Goal: Task Accomplishment & Management: Manage account settings

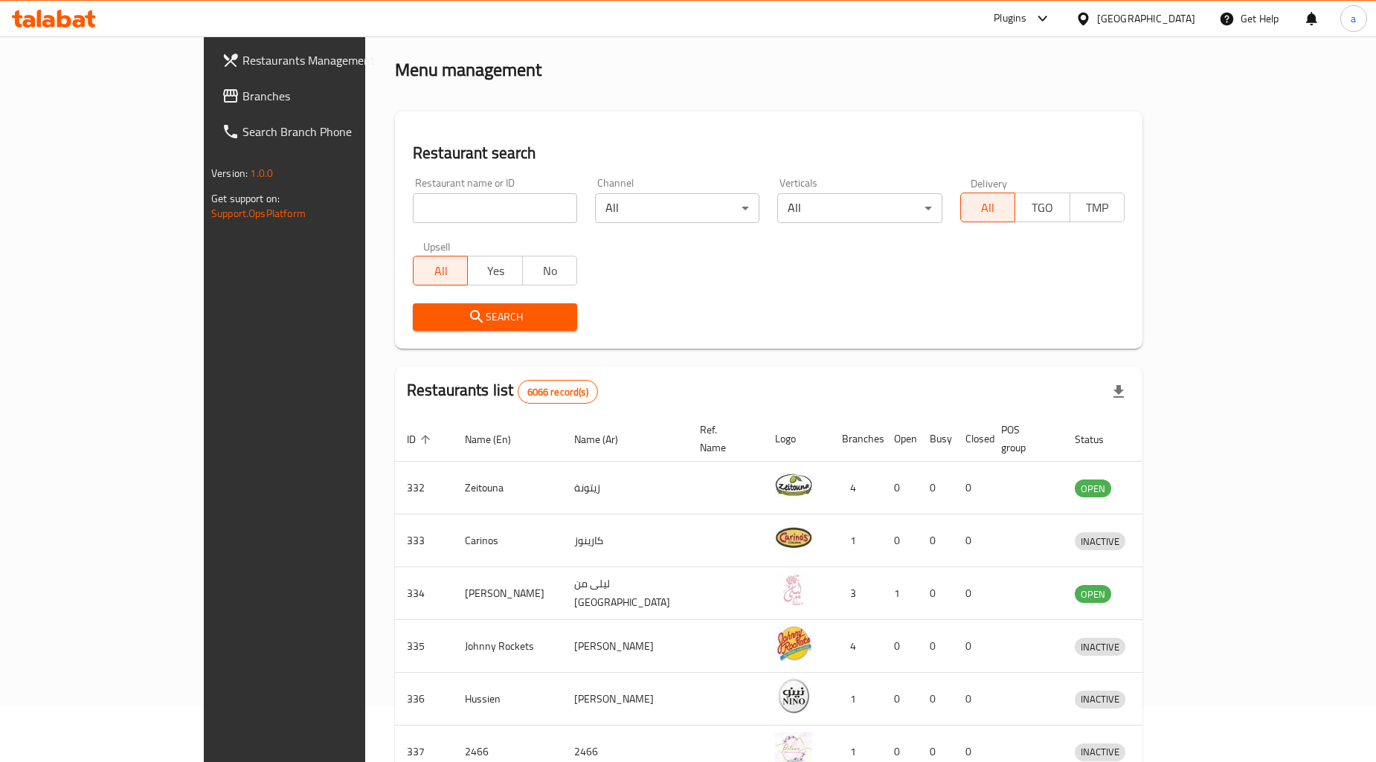
scroll to position [83, 0]
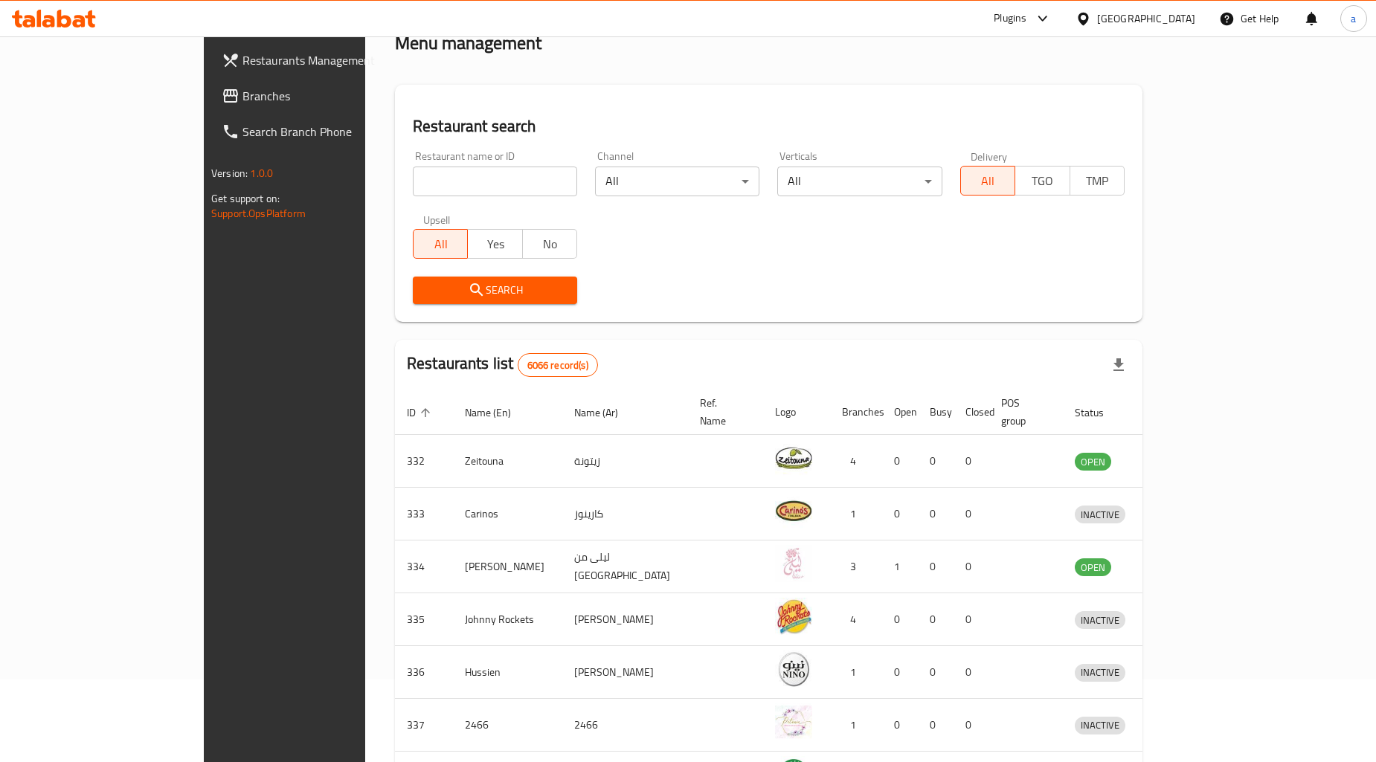
click at [242, 94] on span "Branches" at bounding box center [331, 96] width 179 height 18
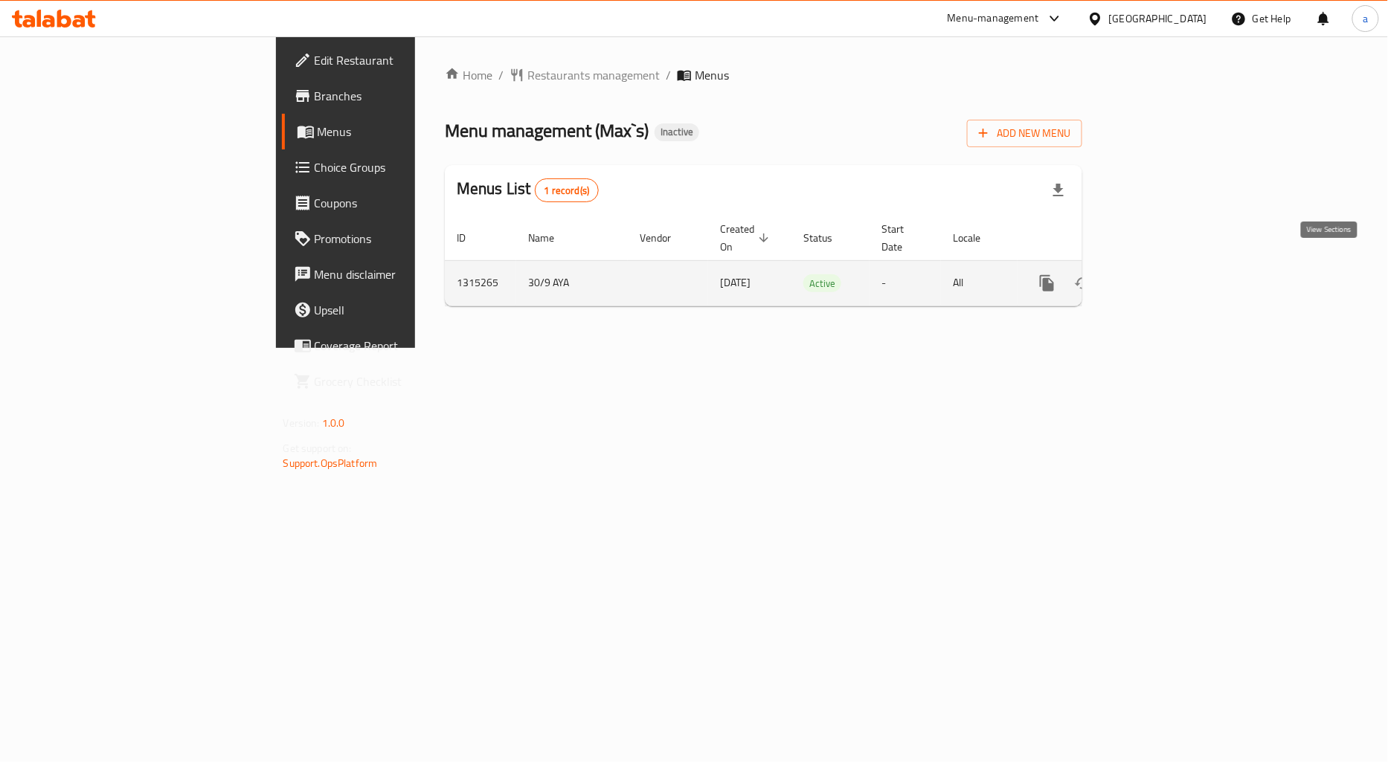
click at [1163, 274] on icon "enhanced table" at bounding box center [1154, 283] width 18 height 18
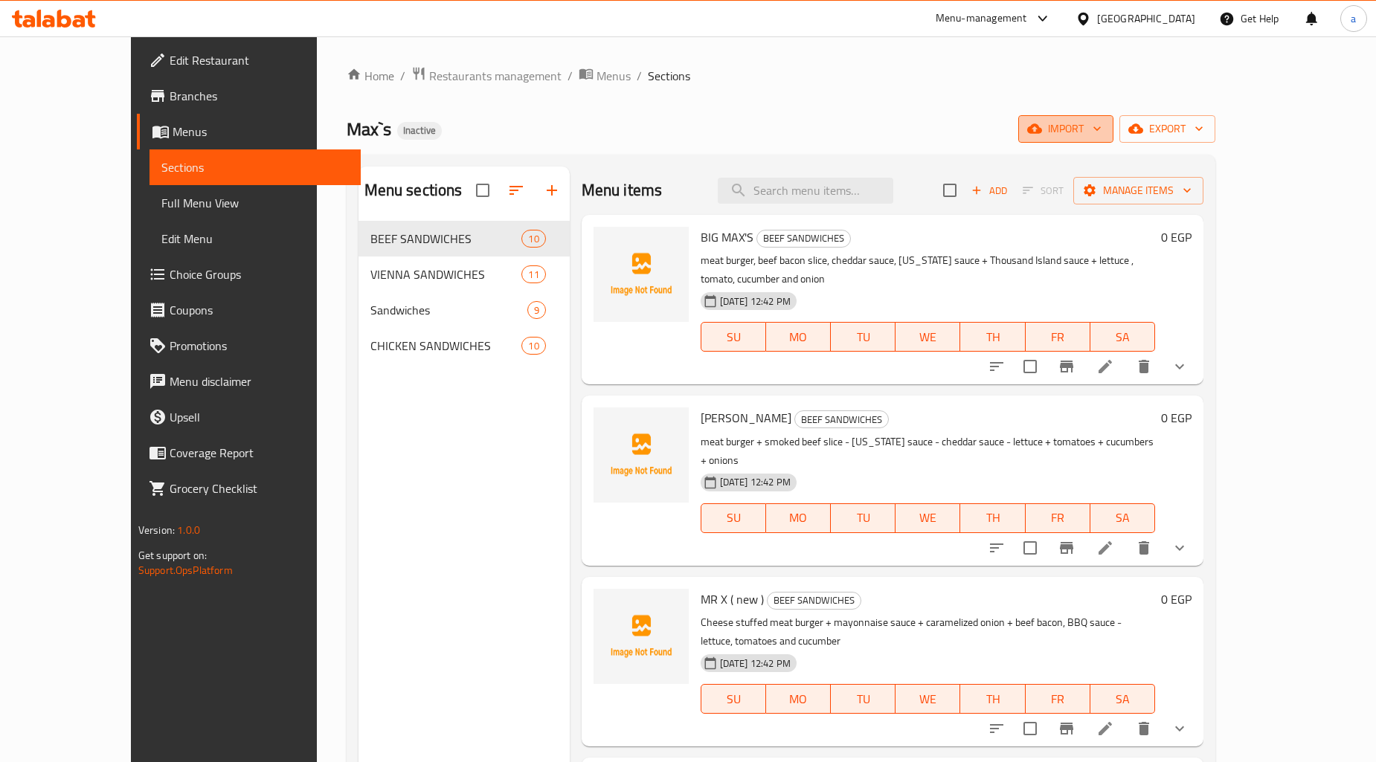
click at [1101, 129] on span "import" at bounding box center [1065, 129] width 71 height 19
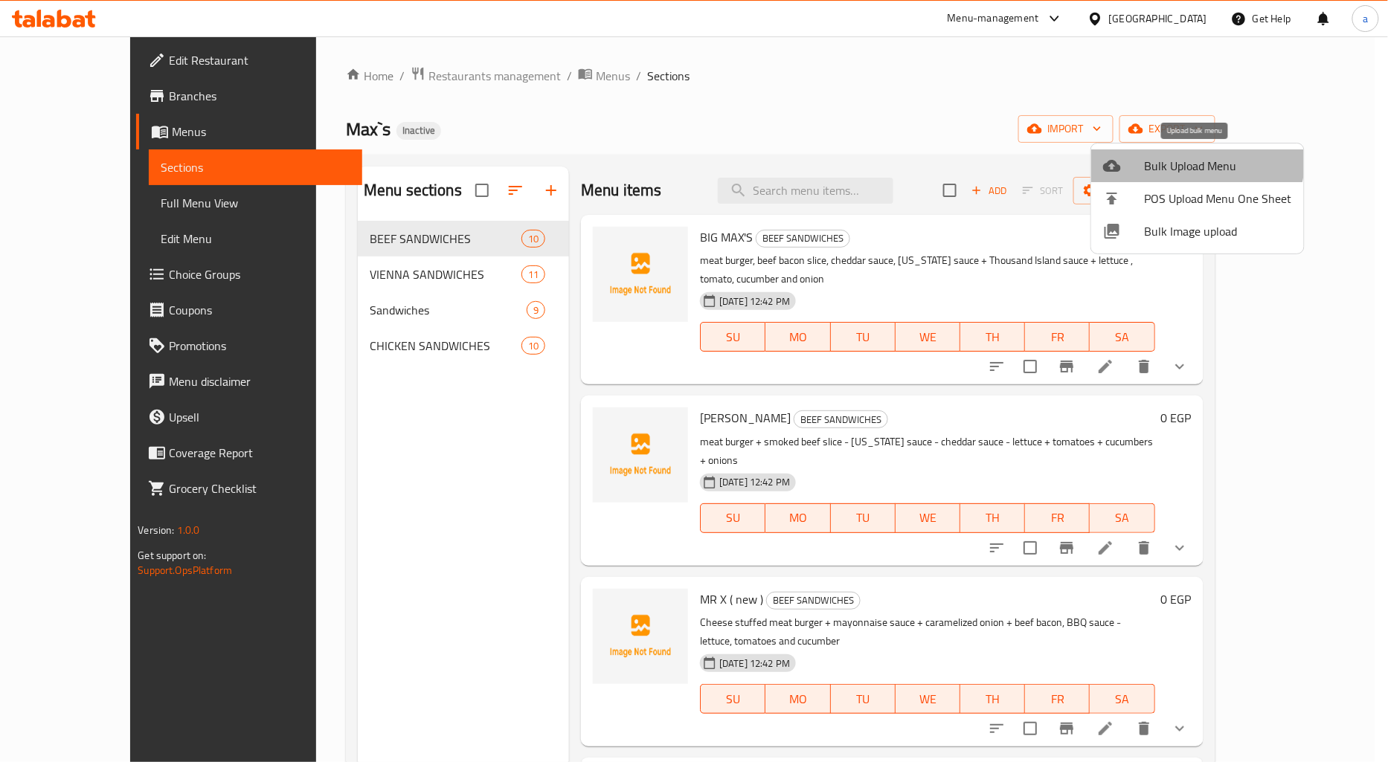
click at [1168, 152] on li "Bulk Upload Menu" at bounding box center [1197, 165] width 213 height 33
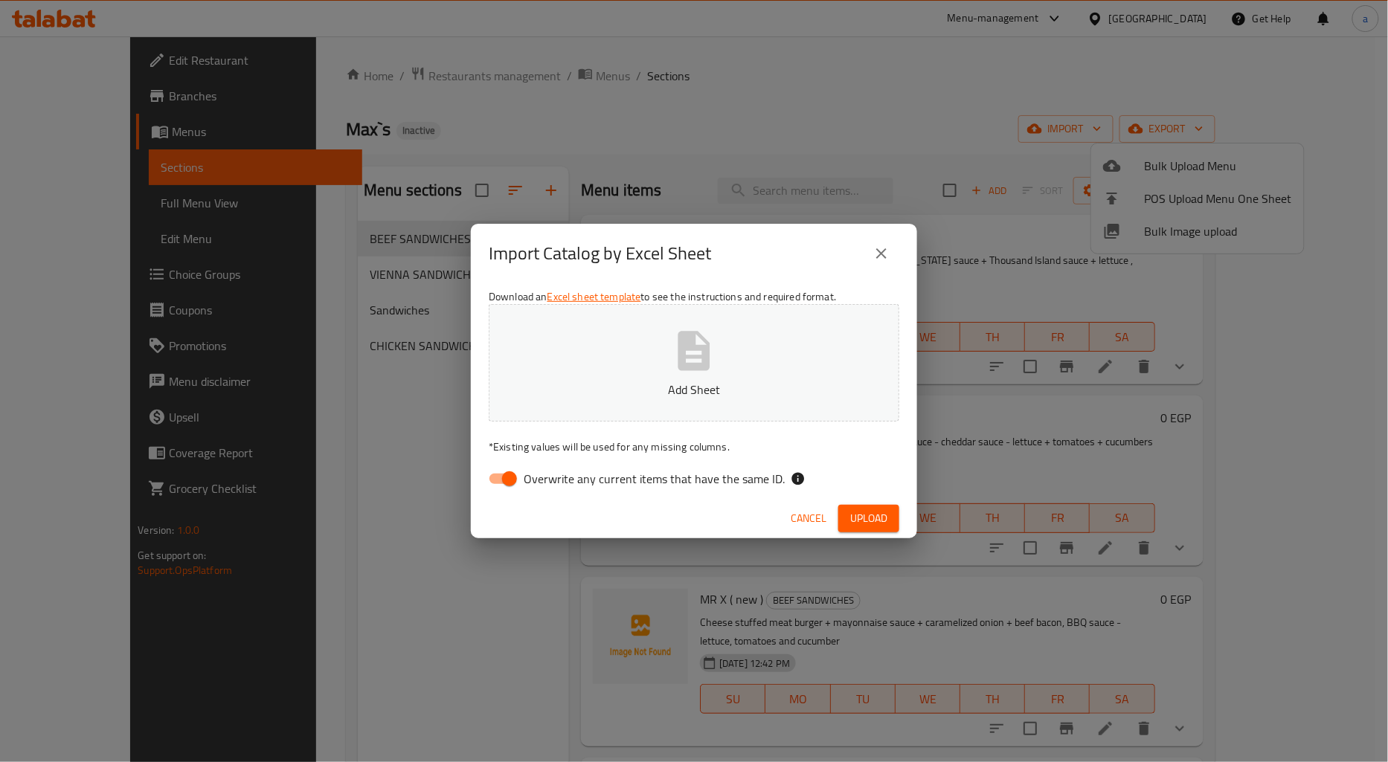
click at [779, 342] on button "Add Sheet" at bounding box center [694, 363] width 411 height 118
click at [514, 489] on input "Overwrite any current items that have the same ID." at bounding box center [509, 479] width 85 height 28
checkbox input "false"
click at [849, 508] on button "Upload" at bounding box center [868, 519] width 61 height 28
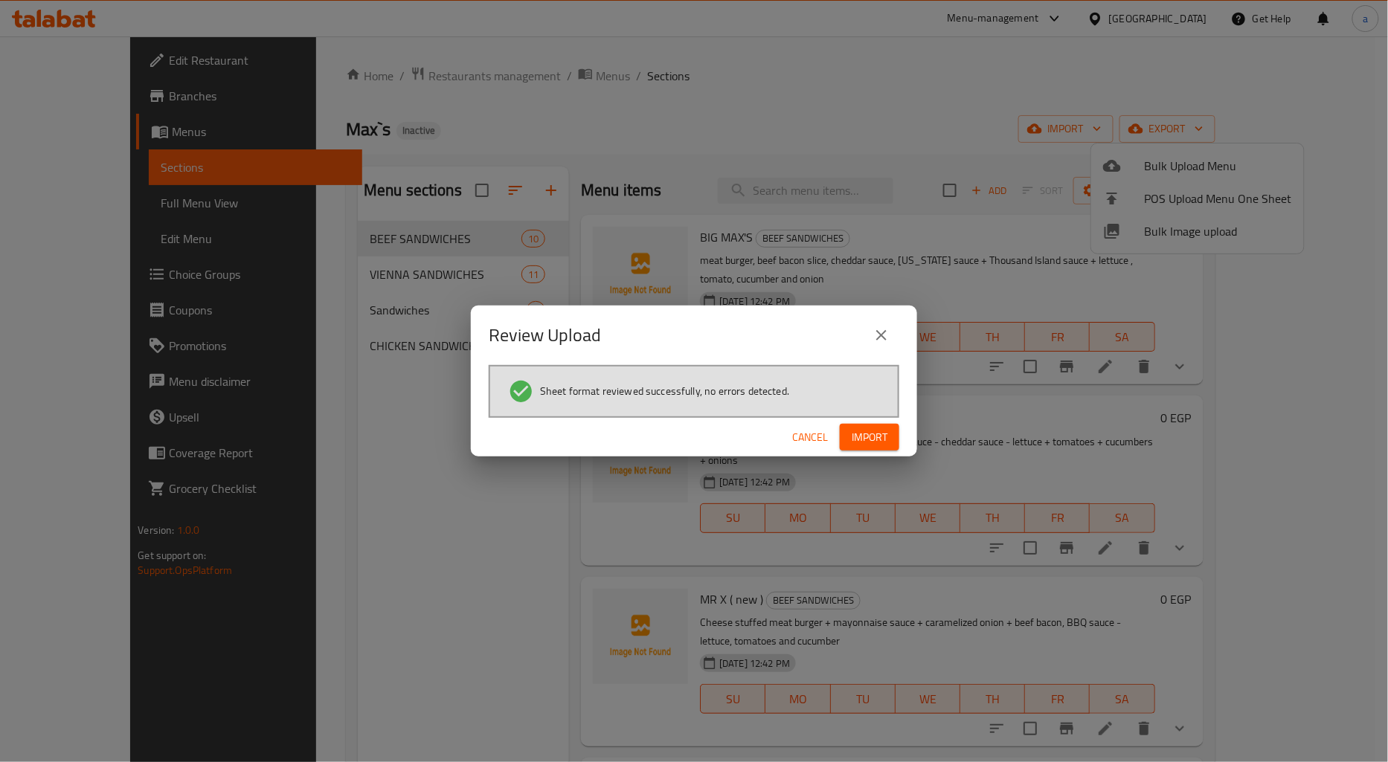
click at [864, 433] on span "Import" at bounding box center [870, 437] width 36 height 19
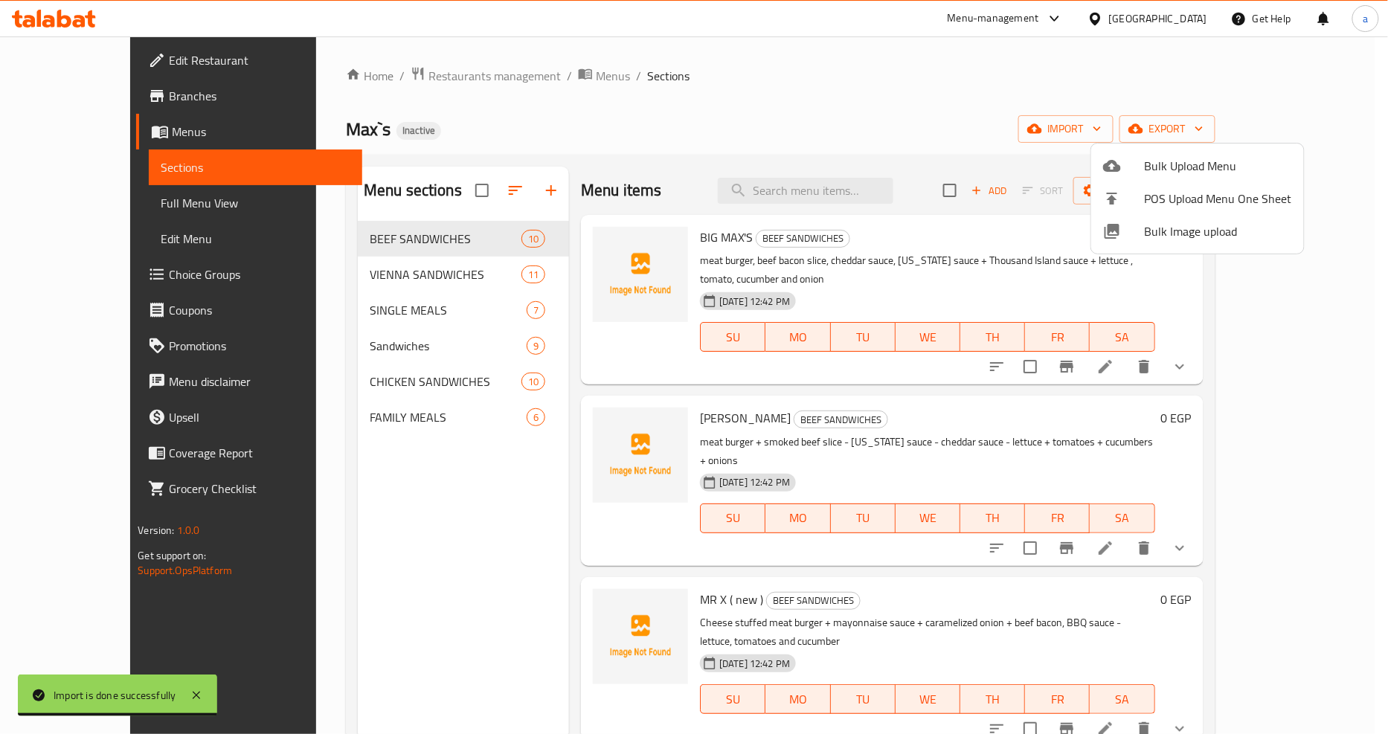
click at [471, 412] on div at bounding box center [694, 367] width 1388 height 734
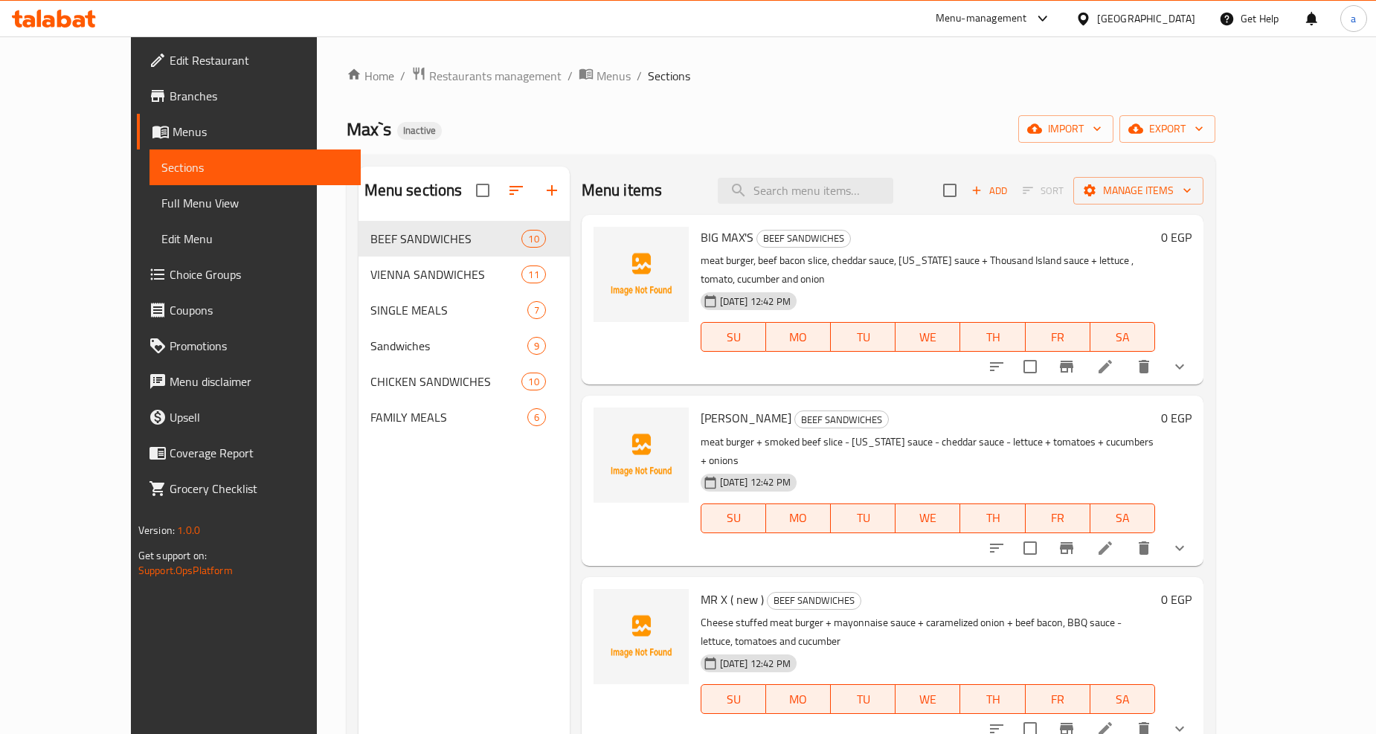
click at [526, 419] on div "FAMILY MEALS 6" at bounding box center [463, 417] width 211 height 36
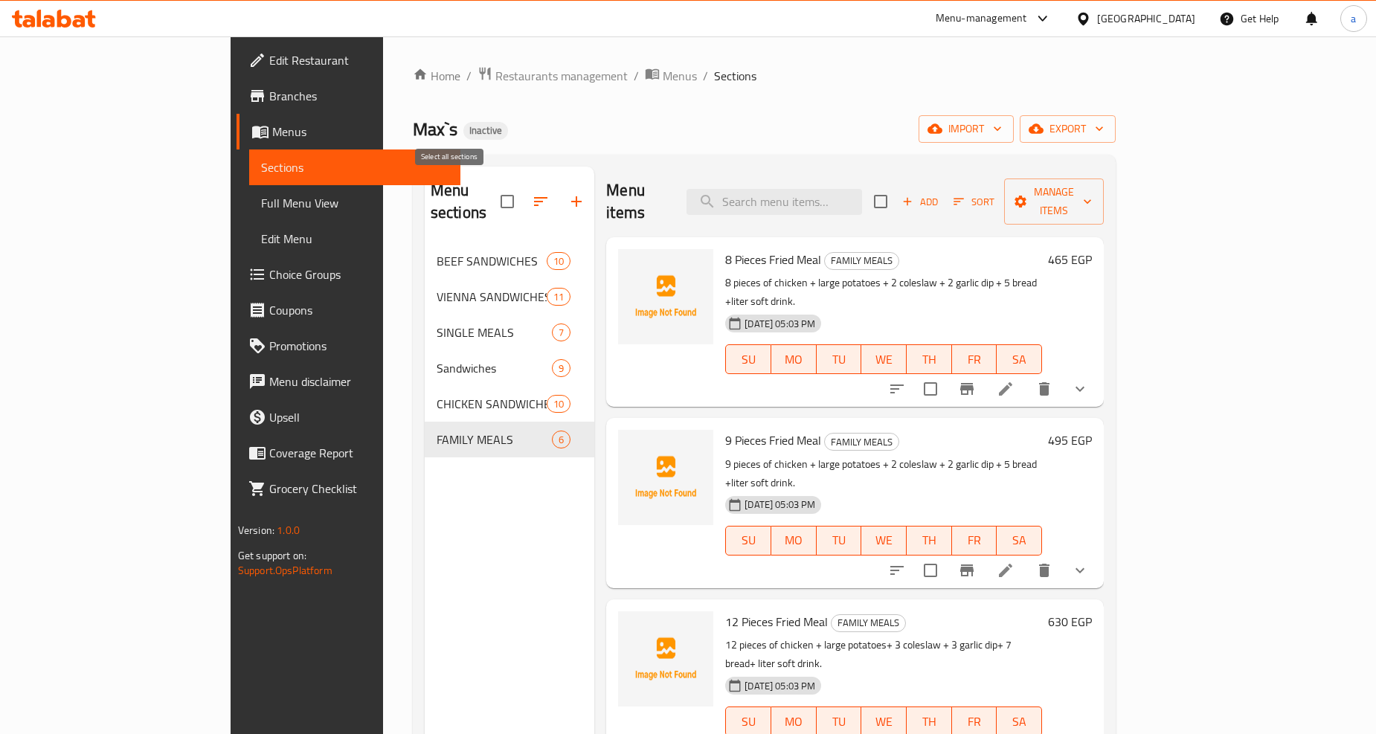
click at [492, 186] on input "checkbox" at bounding box center [507, 201] width 31 height 31
checkbox input "false"
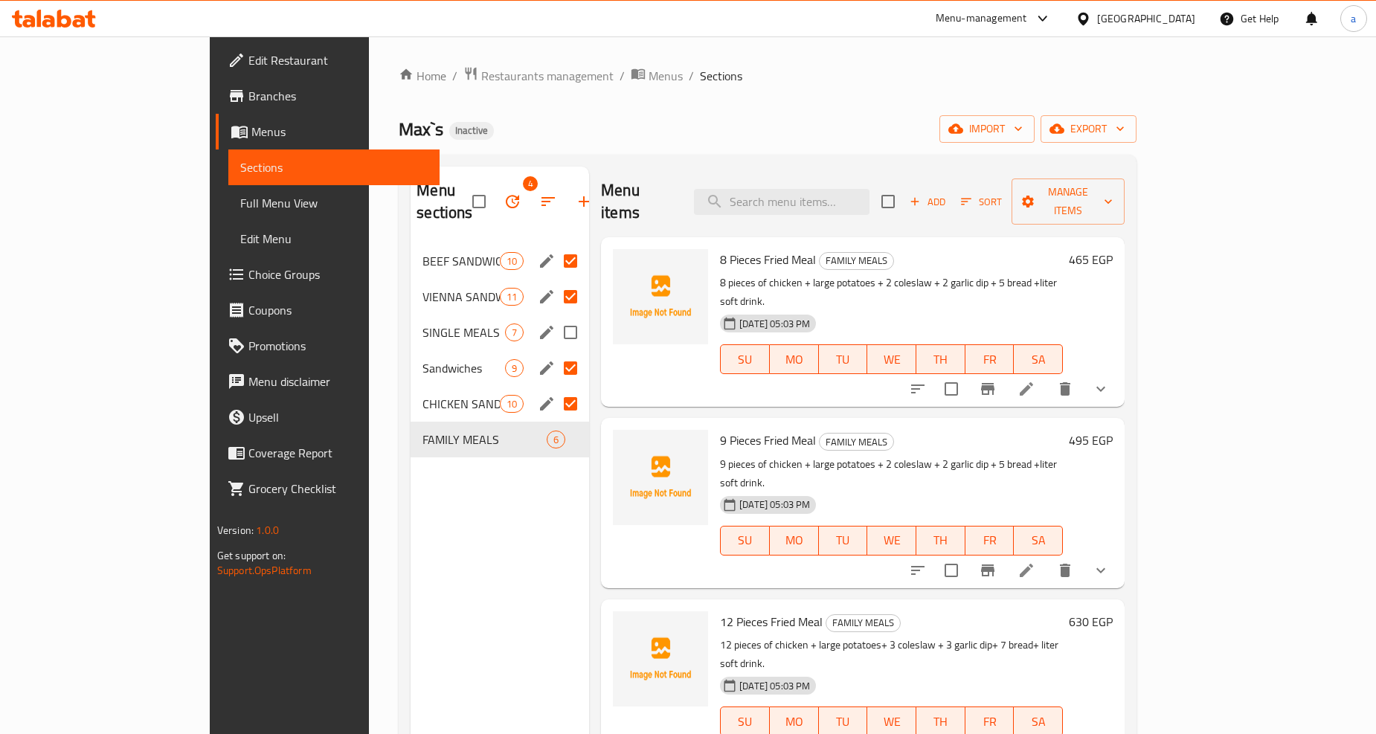
click at [555, 317] on input "Menu sections" at bounding box center [570, 332] width 31 height 31
checkbox input "true"
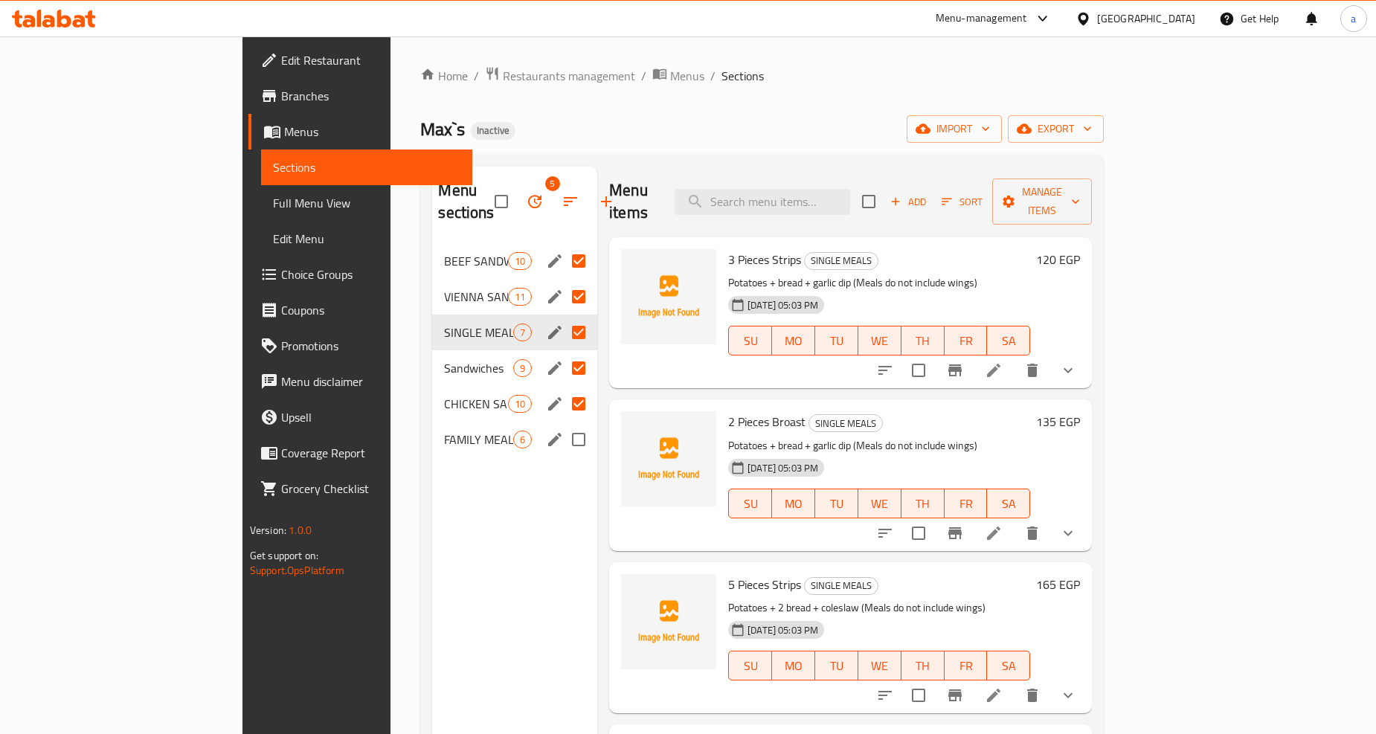
click at [563, 424] on input "Menu sections" at bounding box center [578, 439] width 31 height 31
checkbox input "true"
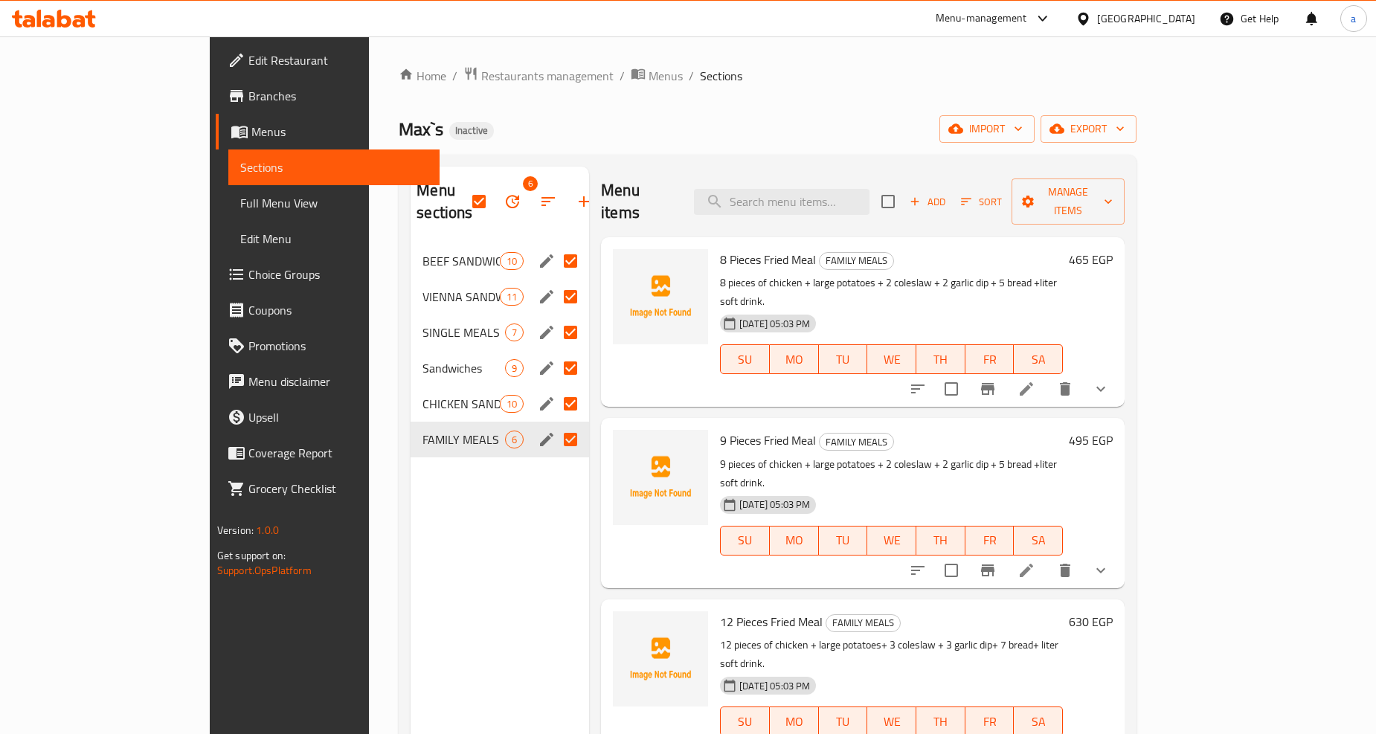
click at [555, 388] on input "Menu sections" at bounding box center [570, 403] width 31 height 31
checkbox input "false"
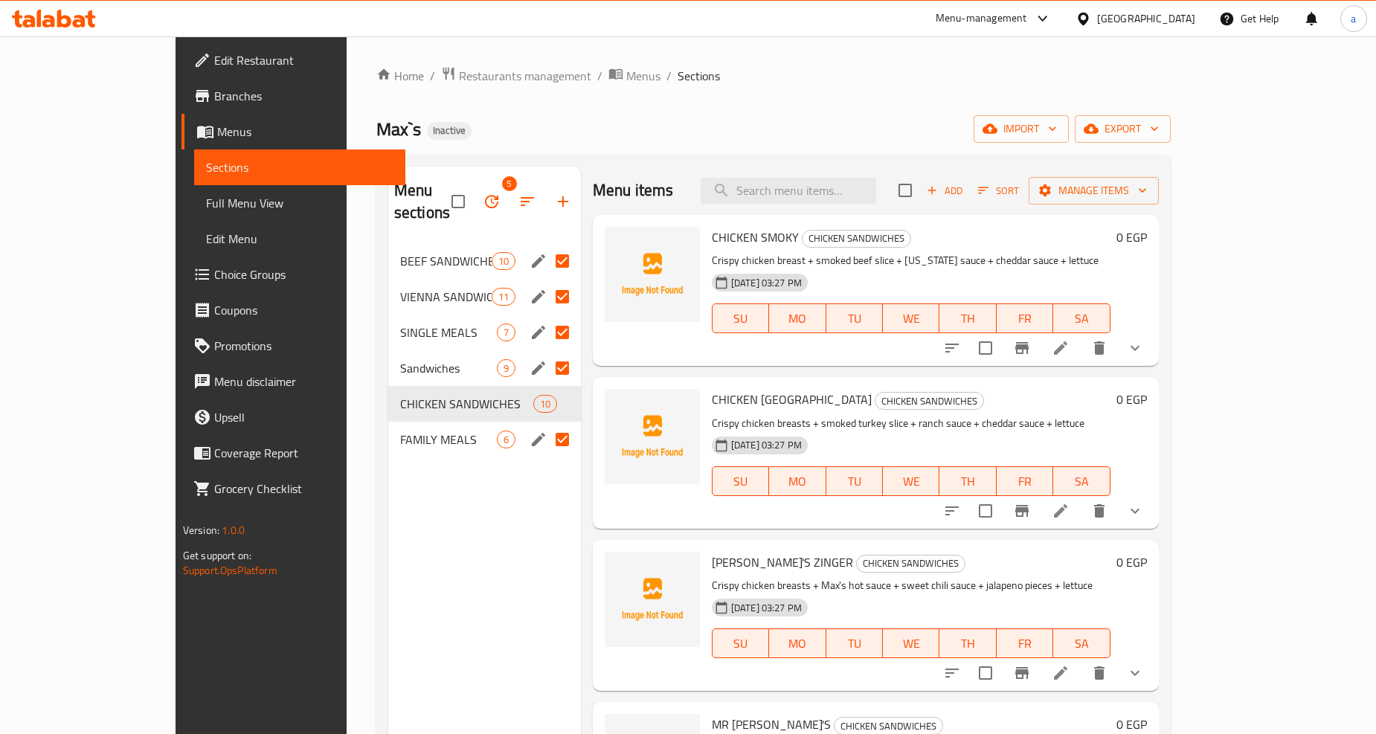
click at [547, 353] on input "Menu sections" at bounding box center [562, 368] width 31 height 31
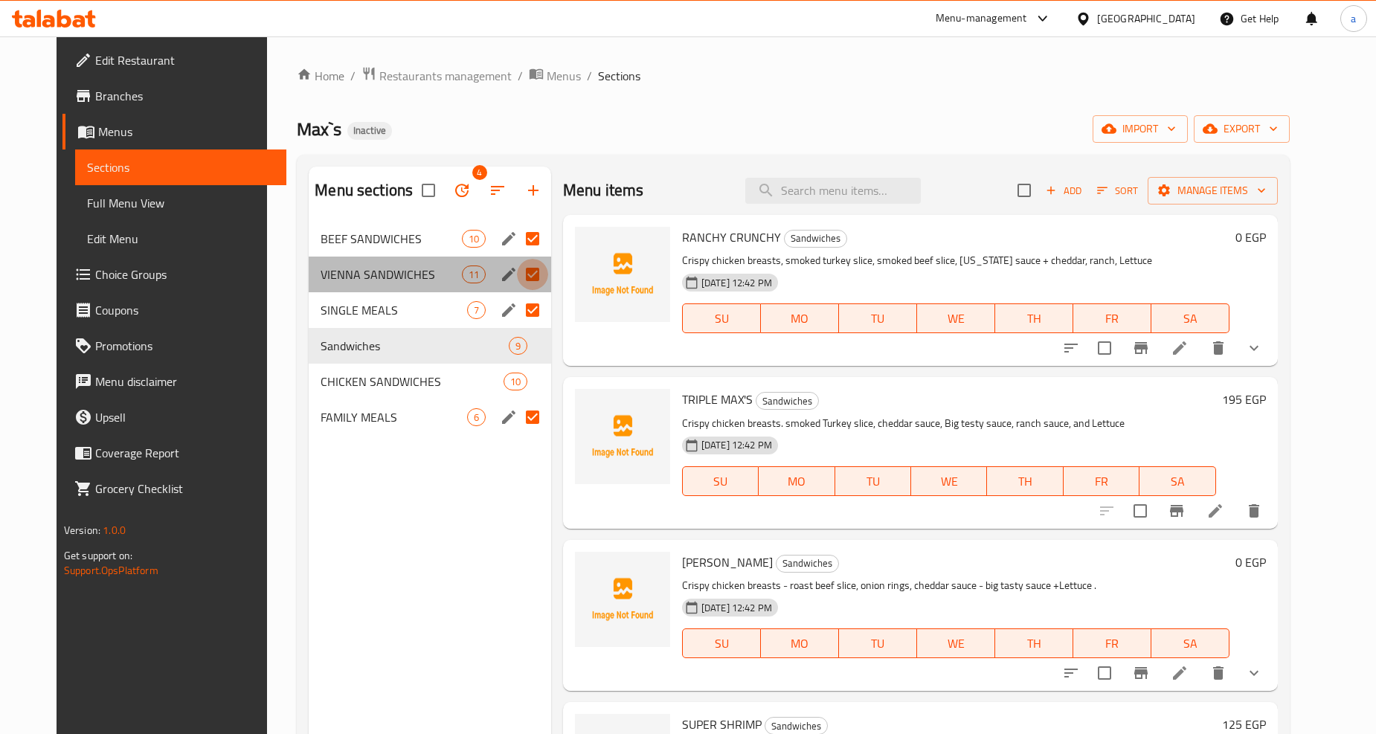
click at [517, 277] on input "Menu sections" at bounding box center [532, 274] width 31 height 31
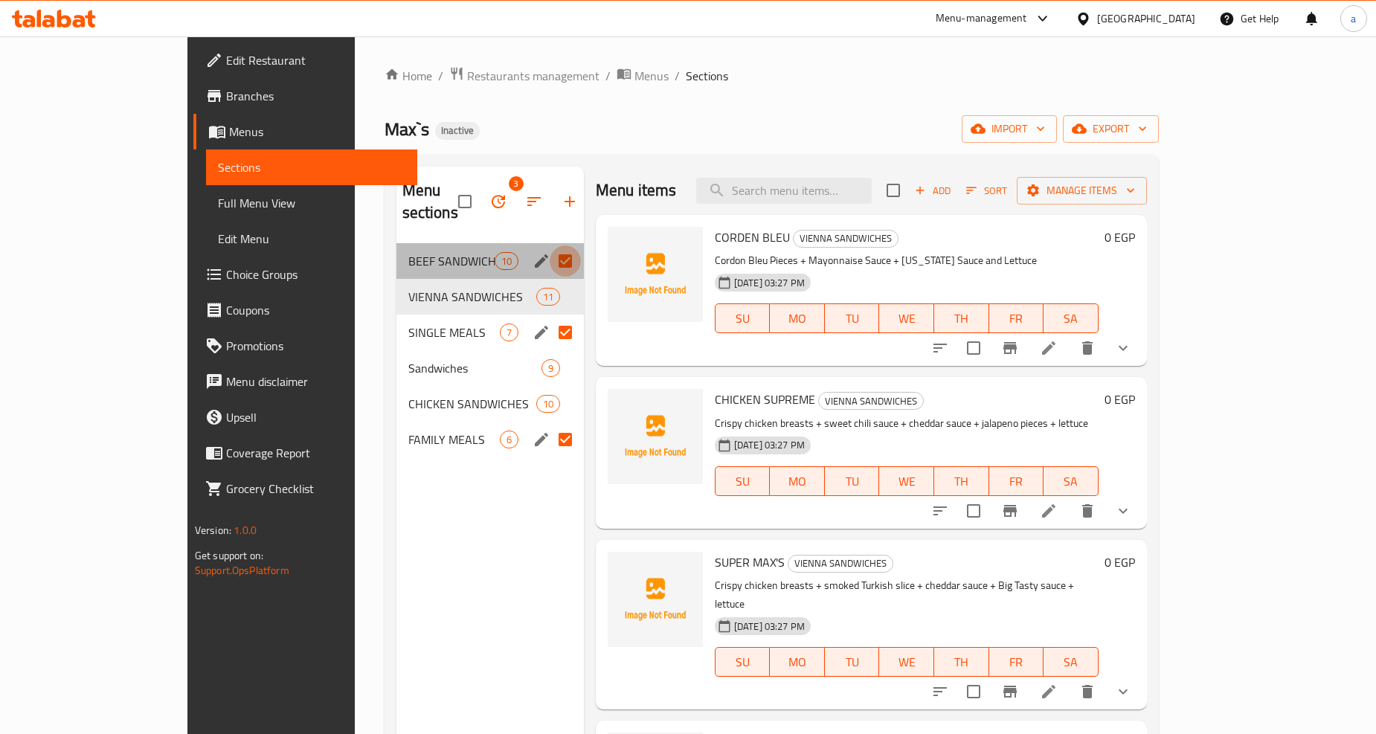
click at [550, 246] on input "Menu sections" at bounding box center [565, 260] width 31 height 31
checkbox input "false"
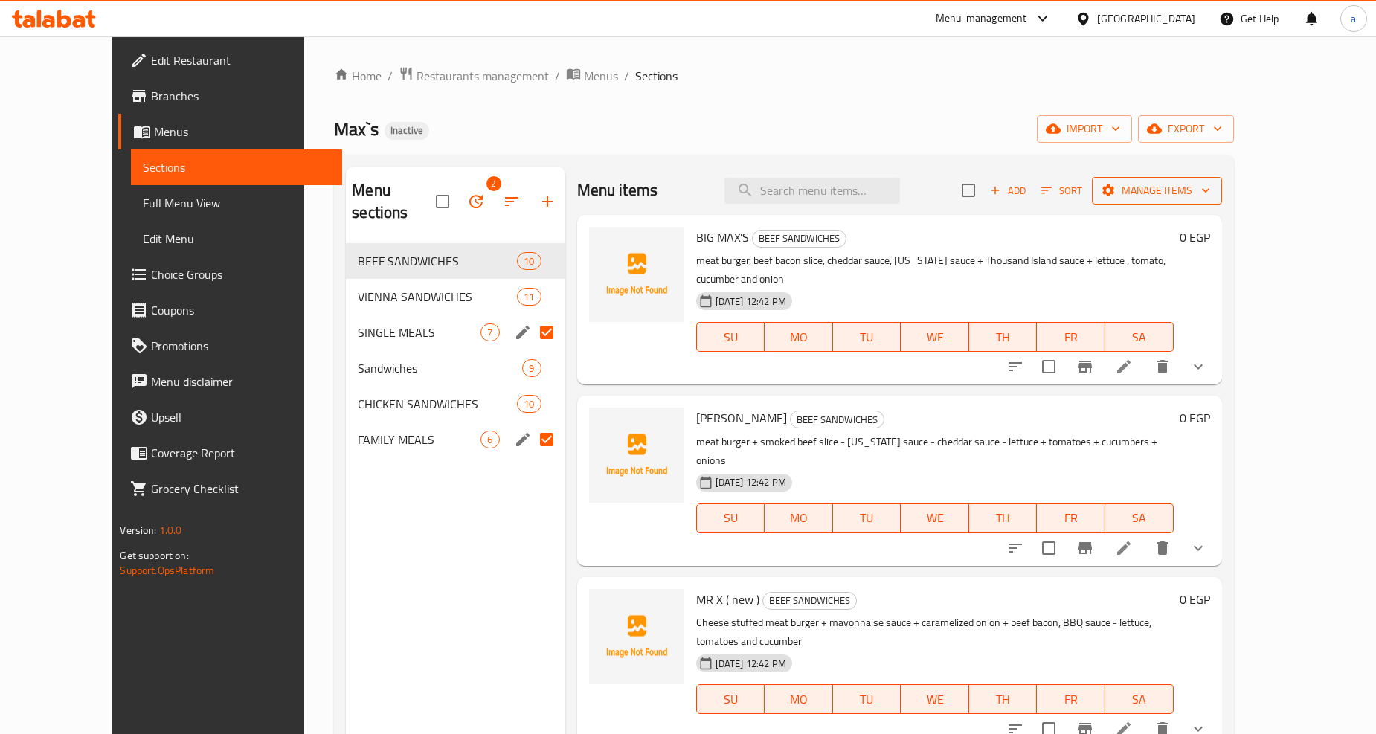
click at [1210, 199] on span "Manage items" at bounding box center [1157, 190] width 106 height 19
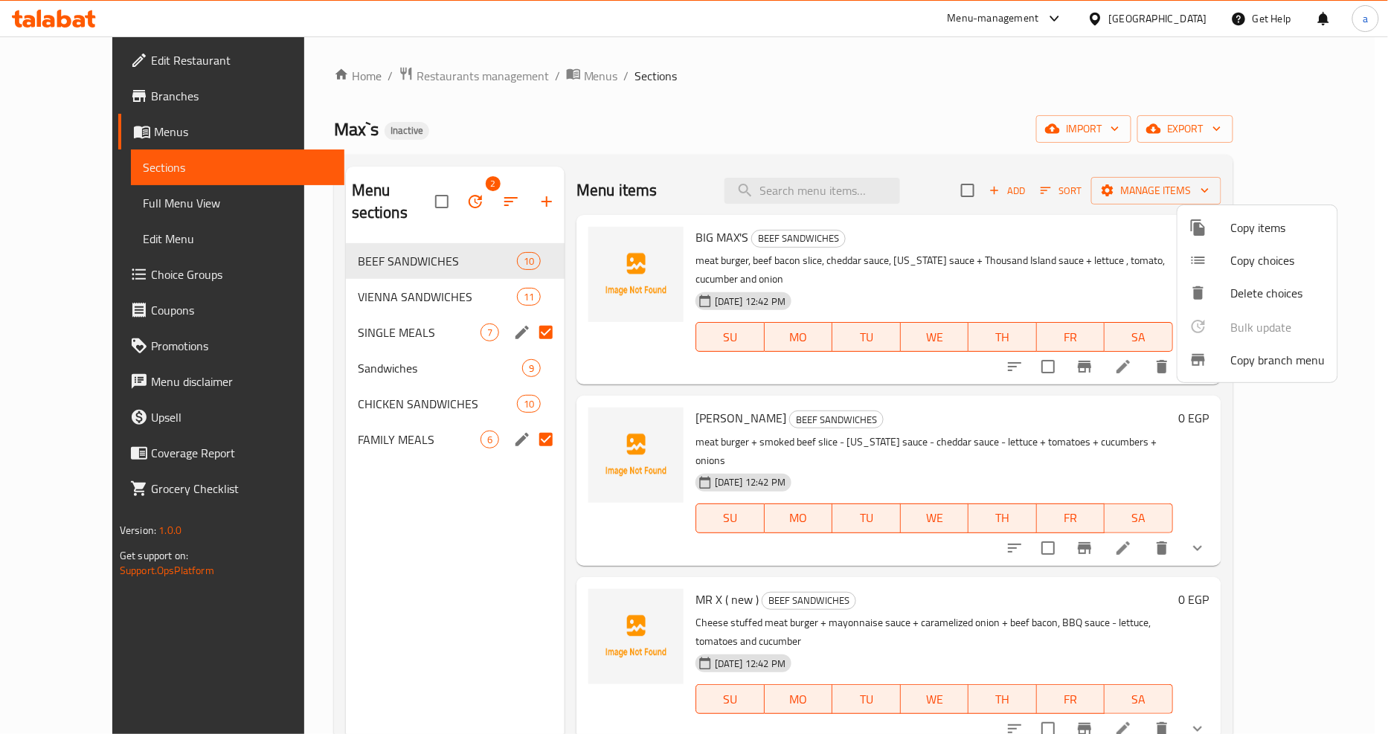
click at [424, 199] on div at bounding box center [694, 367] width 1388 height 734
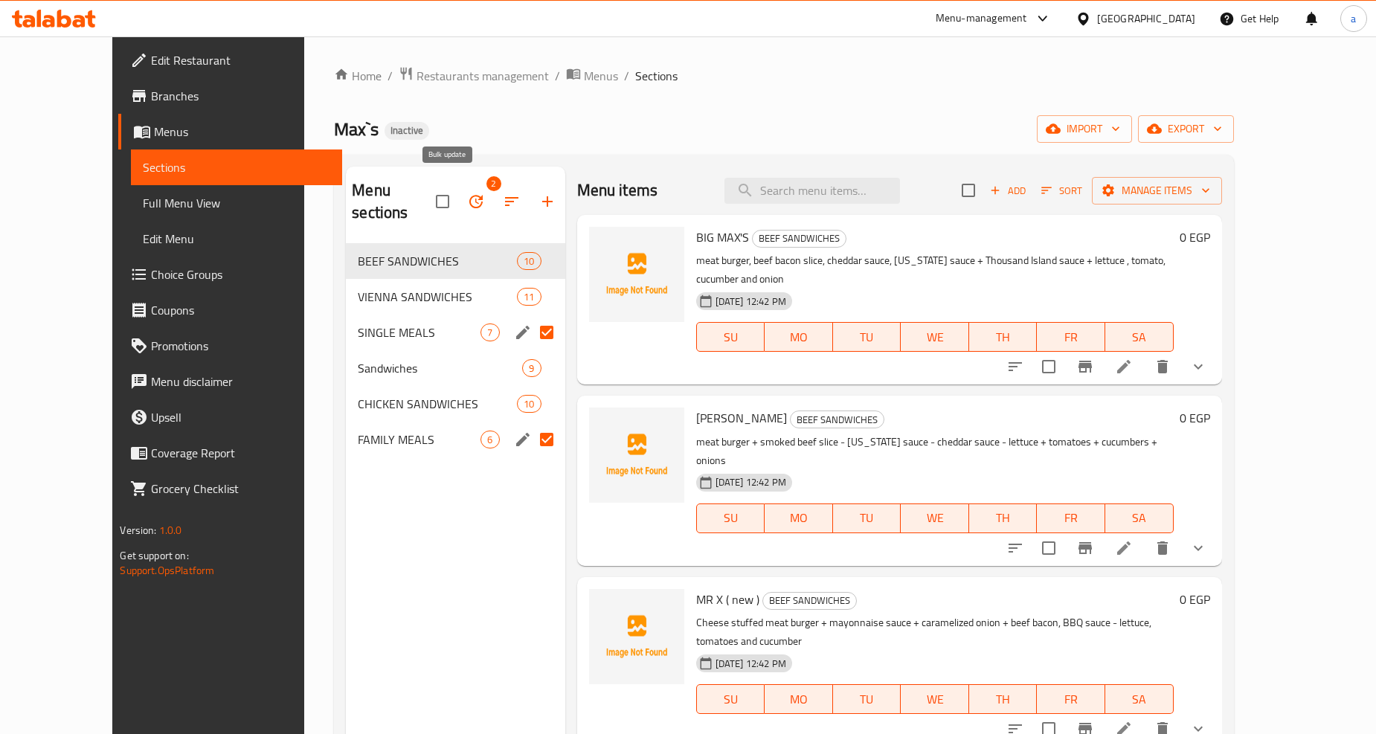
click at [467, 193] on icon "button" at bounding box center [476, 202] width 18 height 18
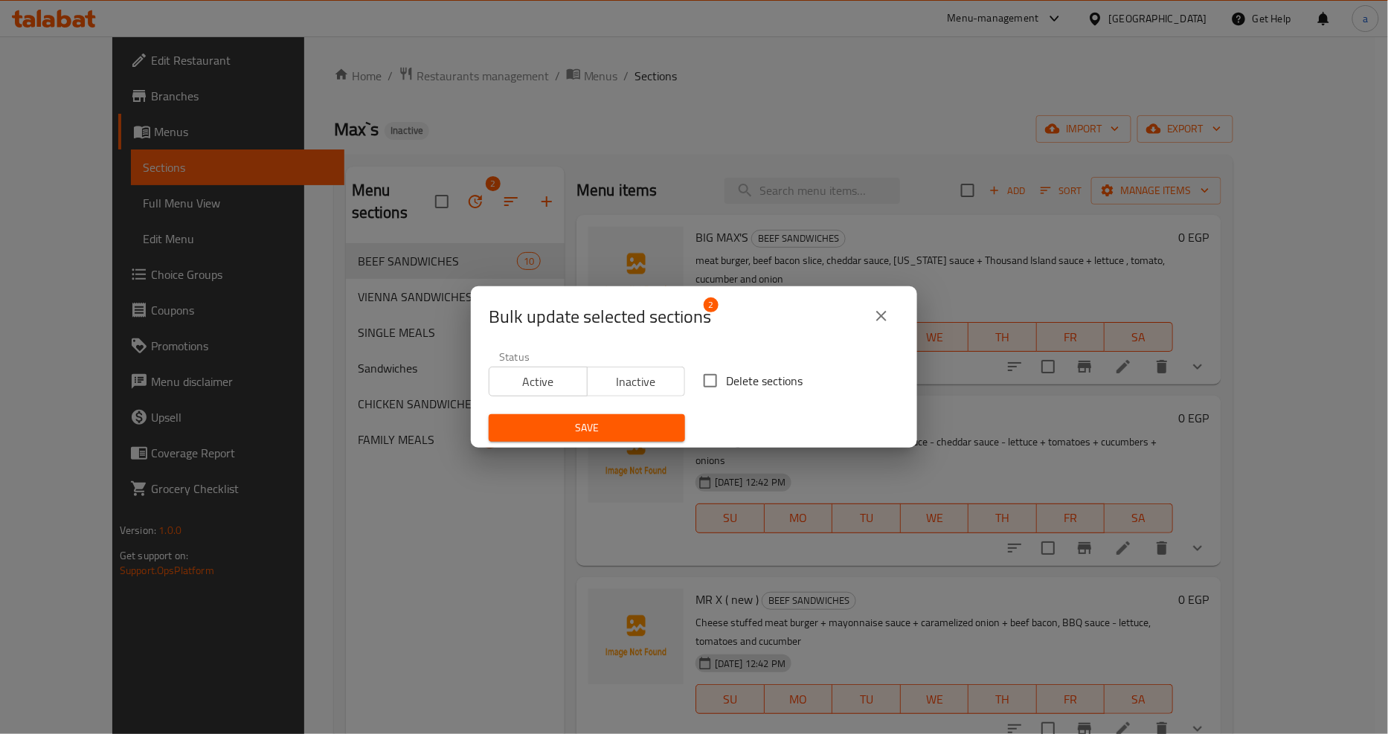
click at [699, 382] on input "Delete sections" at bounding box center [710, 380] width 31 height 31
checkbox input "true"
click at [652, 437] on span "Save" at bounding box center [587, 428] width 173 height 19
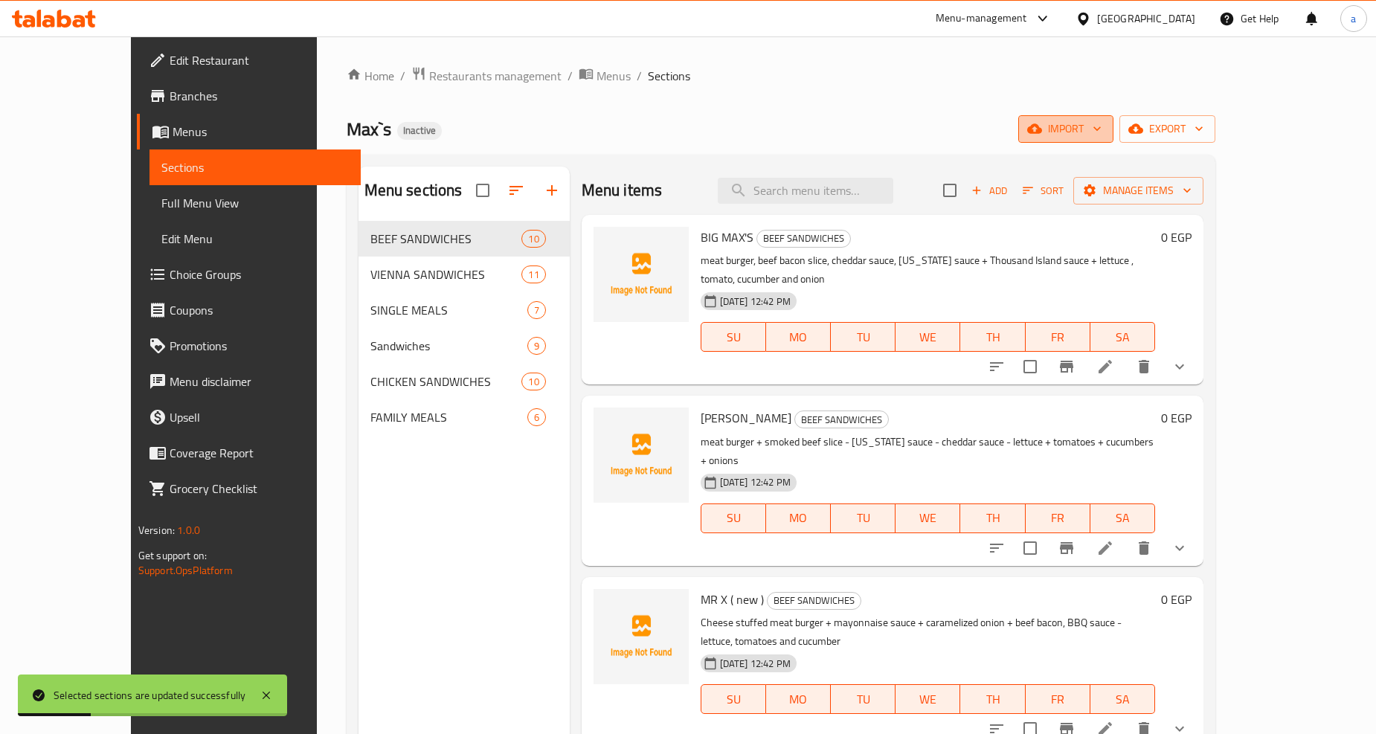
click at [1101, 126] on span "import" at bounding box center [1065, 129] width 71 height 19
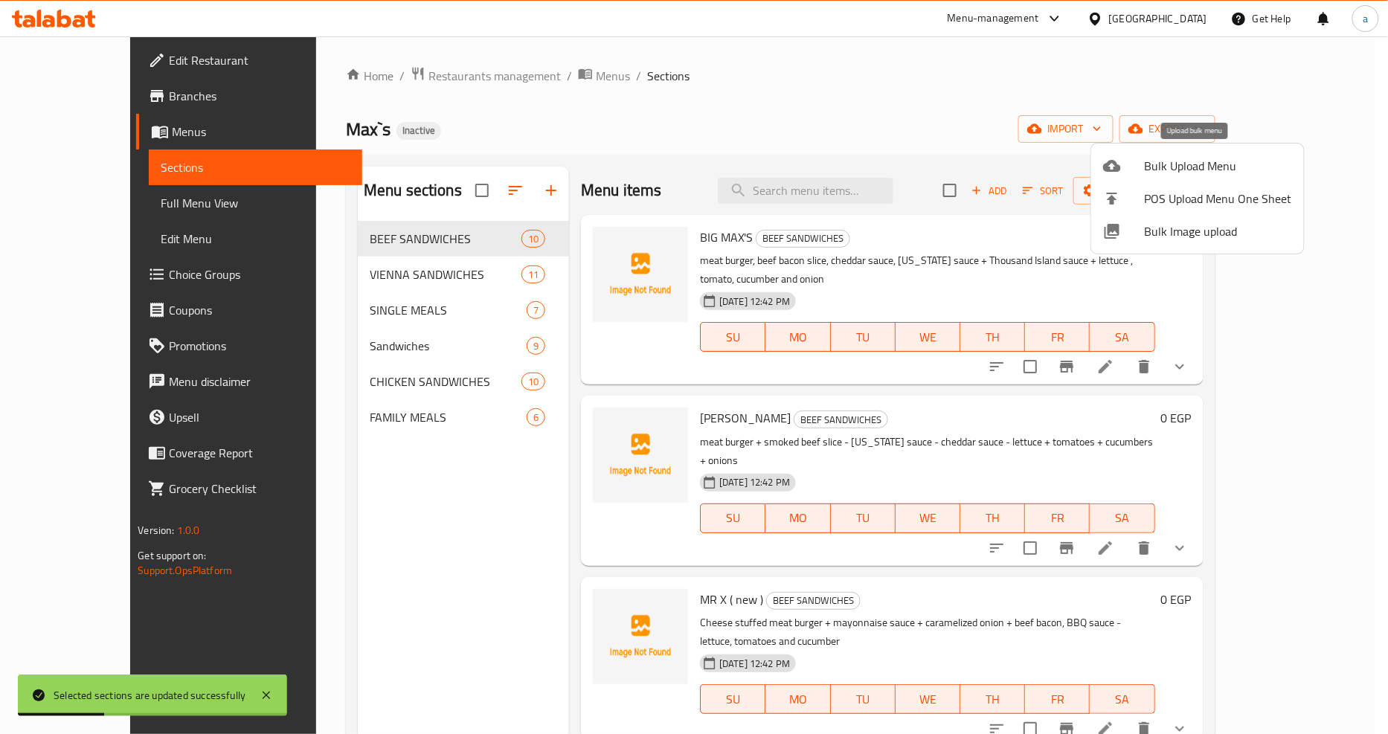
click at [1171, 168] on span "Bulk Upload Menu" at bounding box center [1218, 166] width 147 height 18
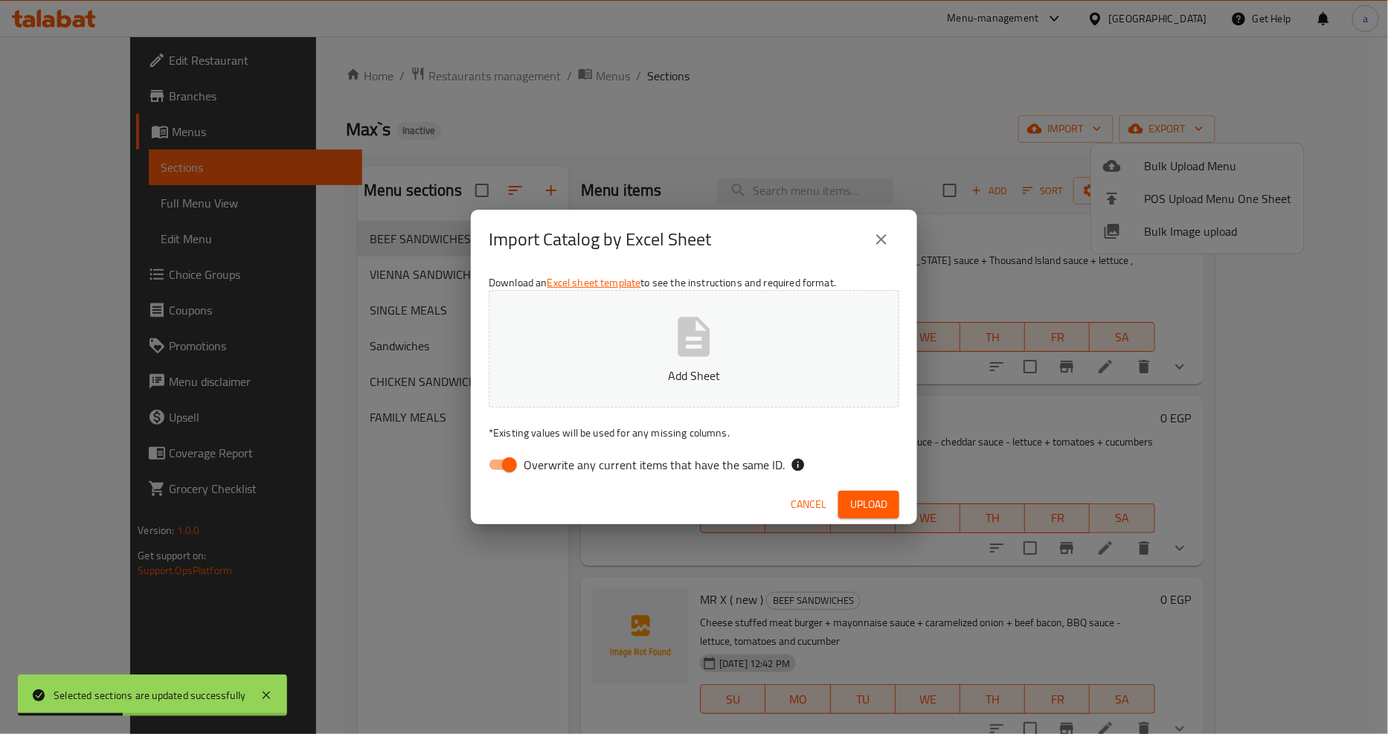
click at [827, 293] on button "Add Sheet" at bounding box center [694, 349] width 411 height 118
click at [503, 451] on input "Overwrite any current items that have the same ID." at bounding box center [509, 465] width 85 height 28
checkbox input "false"
click at [857, 517] on button "Upload" at bounding box center [868, 505] width 61 height 28
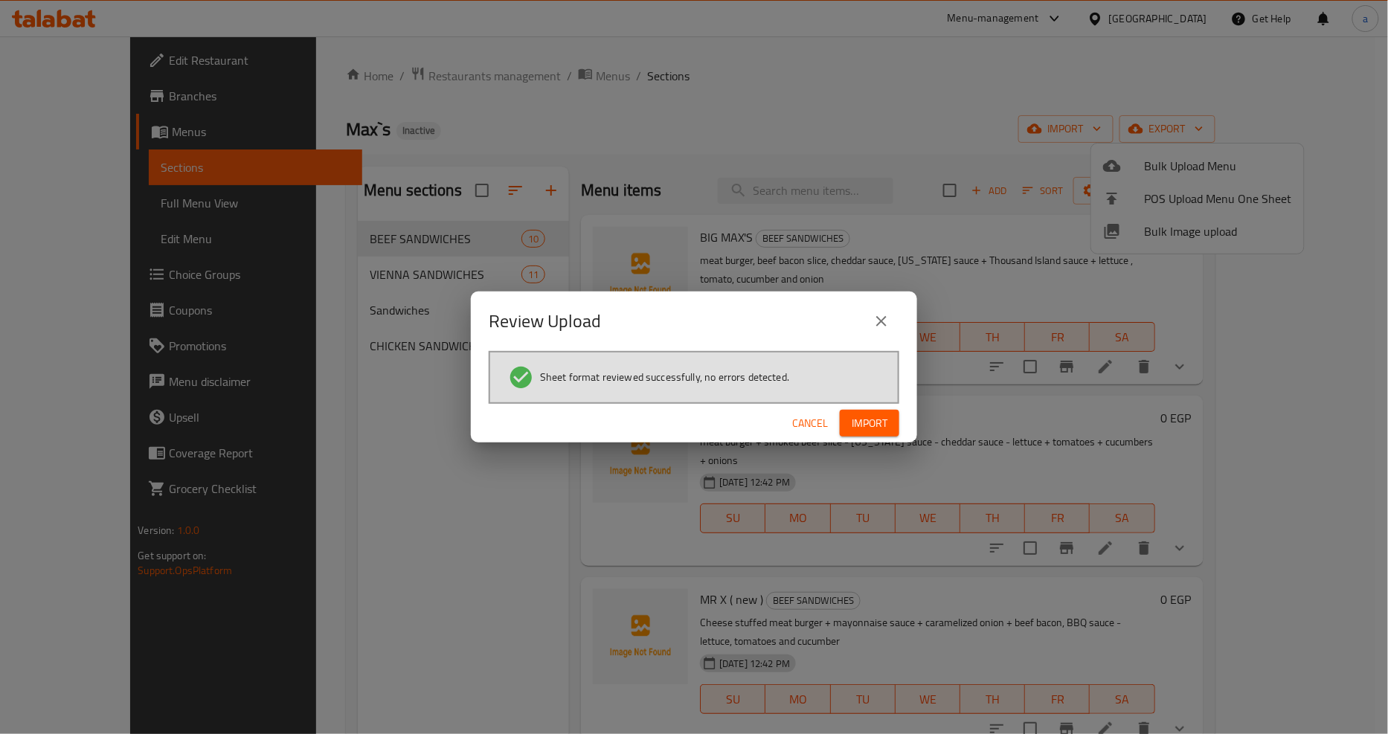
click at [860, 428] on span "Import" at bounding box center [870, 423] width 36 height 19
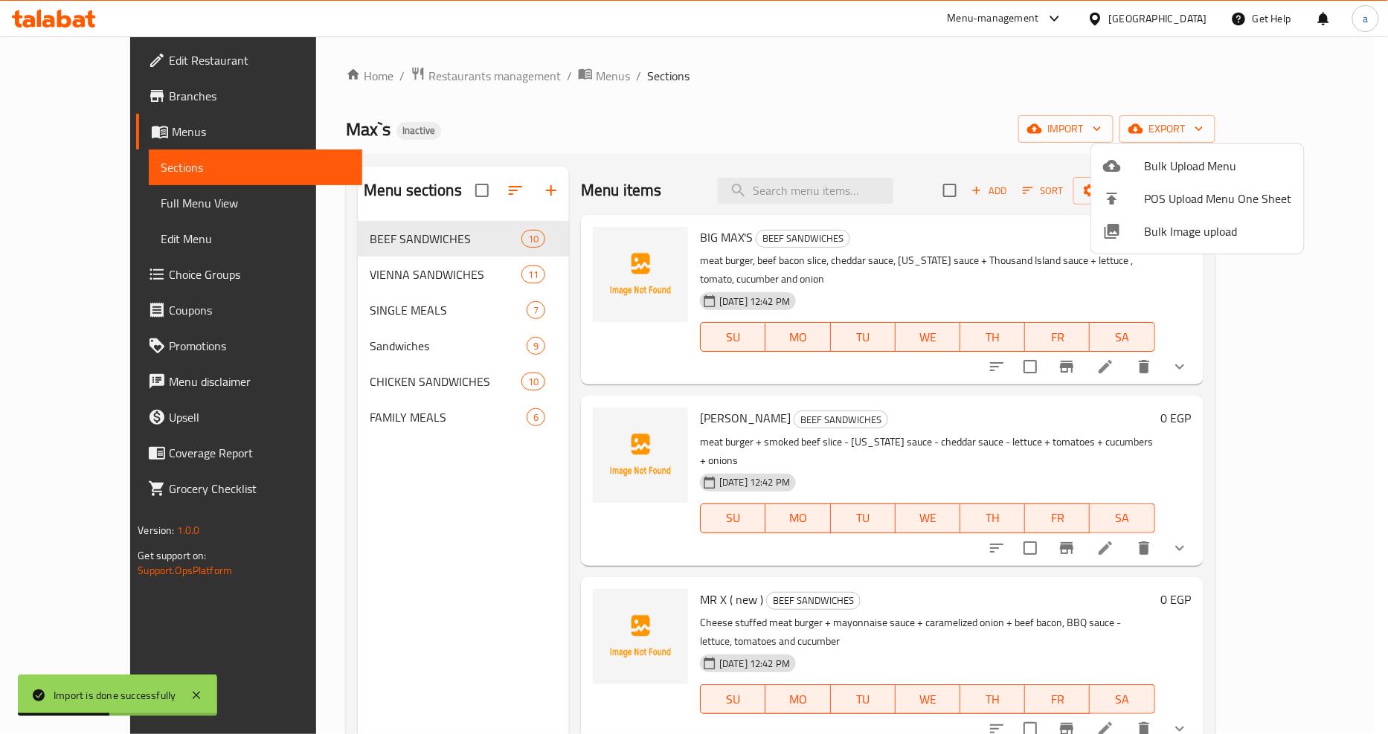
click at [91, 222] on div at bounding box center [694, 367] width 1388 height 734
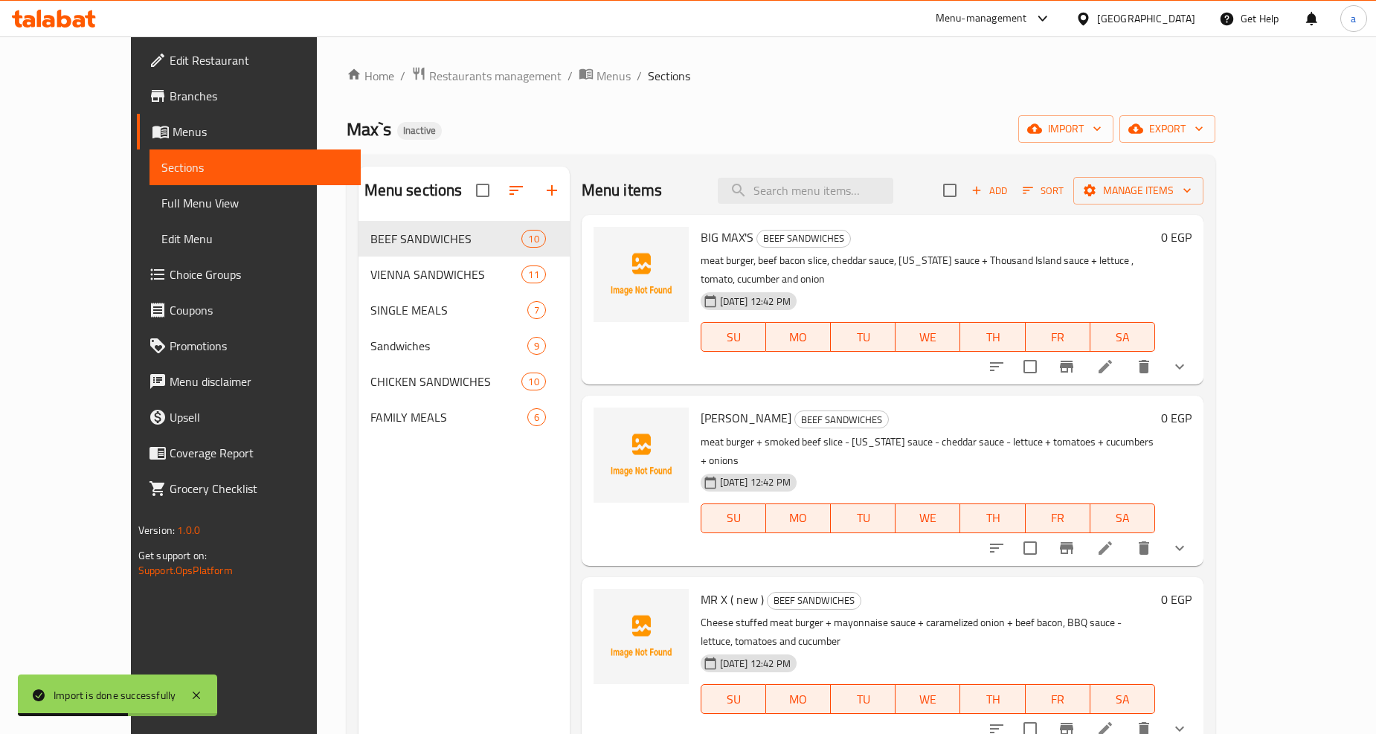
click at [149, 192] on link "Full Menu View" at bounding box center [254, 203] width 211 height 36
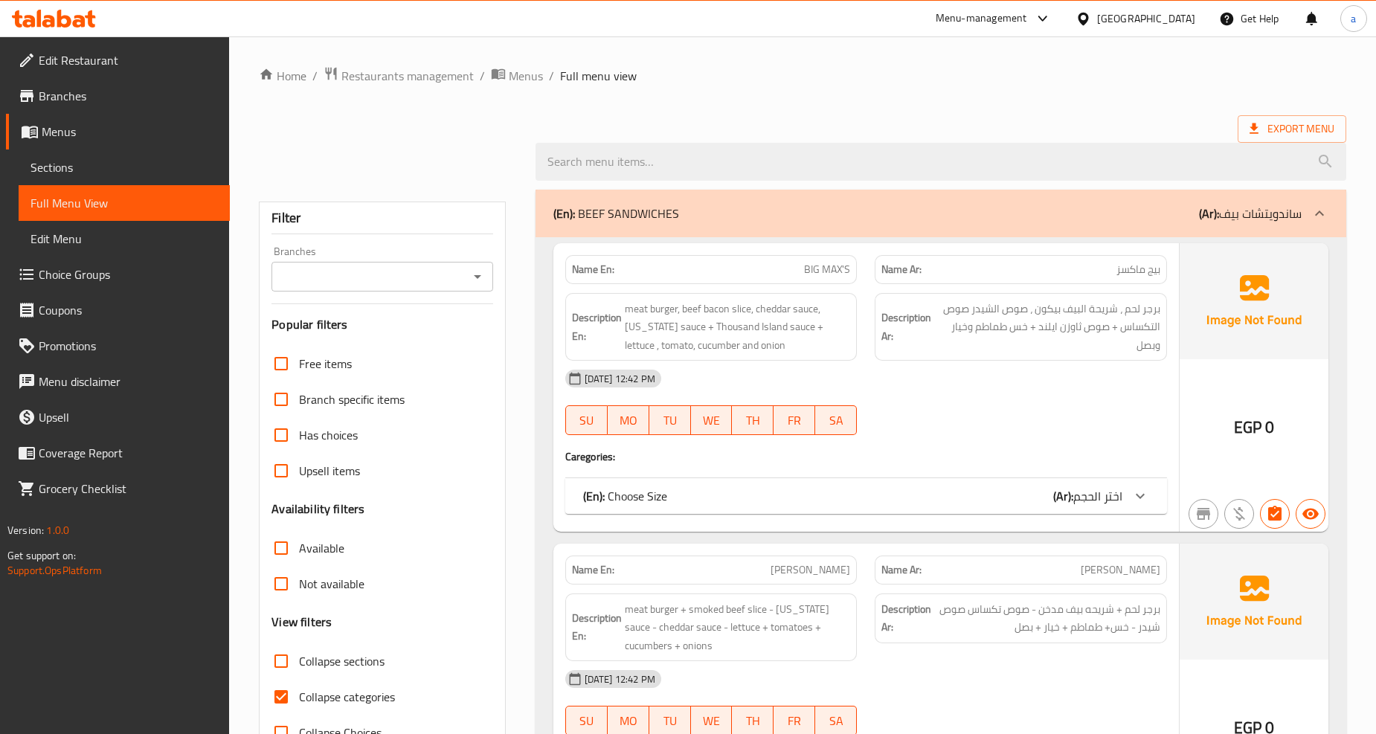
drag, startPoint x: 359, startPoint y: 703, endPoint x: 399, endPoint y: 712, distance: 40.6
click at [359, 703] on span "Collapse categories" at bounding box center [347, 697] width 96 height 18
click at [299, 703] on input "Collapse categories" at bounding box center [281, 697] width 36 height 36
checkbox input "false"
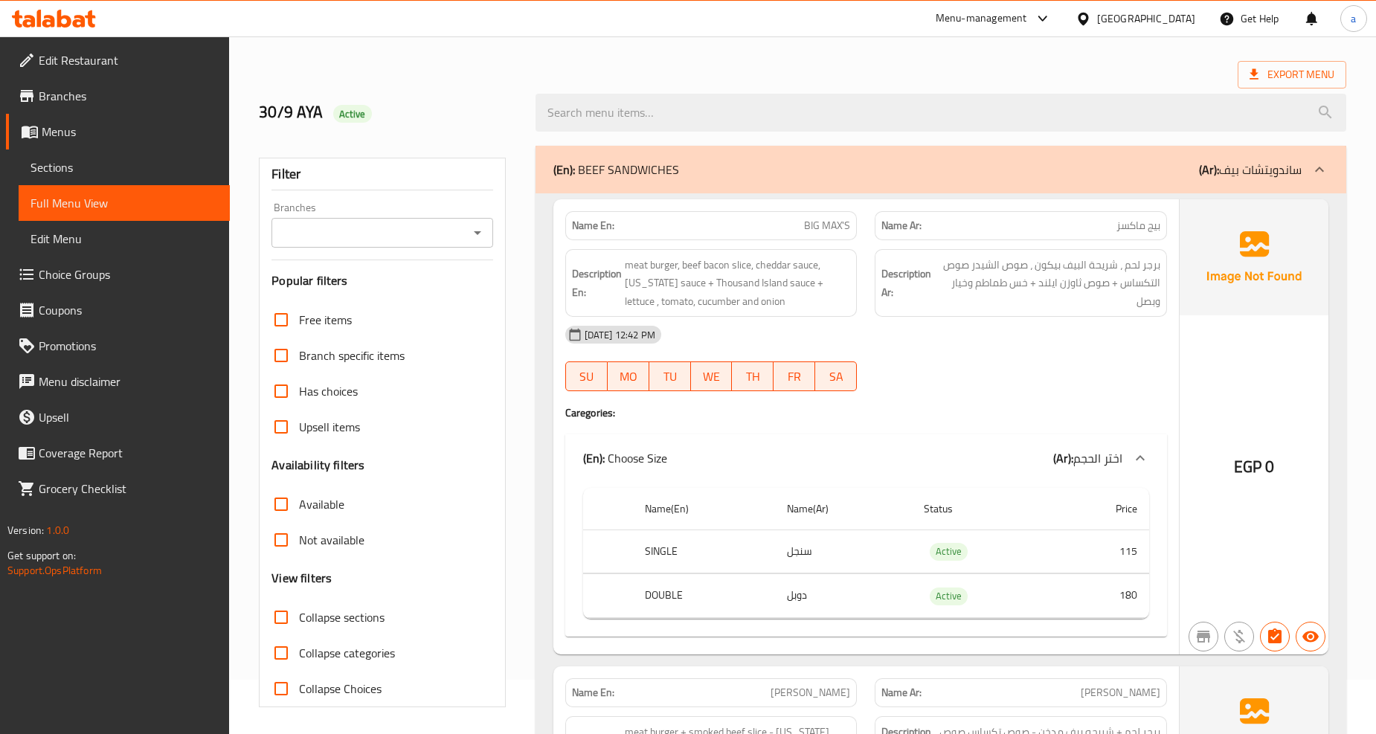
scroll to position [83, 0]
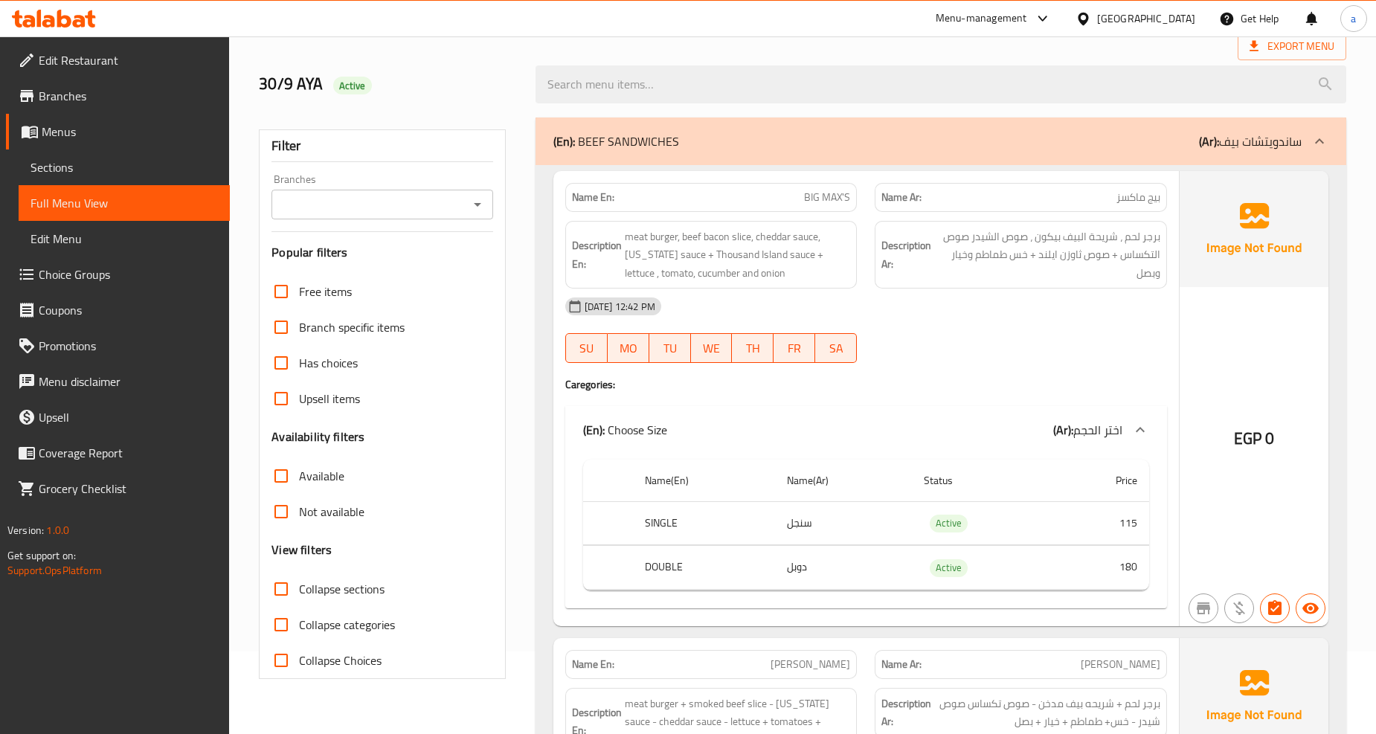
click at [269, 588] on input "Collapse sections" at bounding box center [281, 589] width 36 height 36
checkbox input "true"
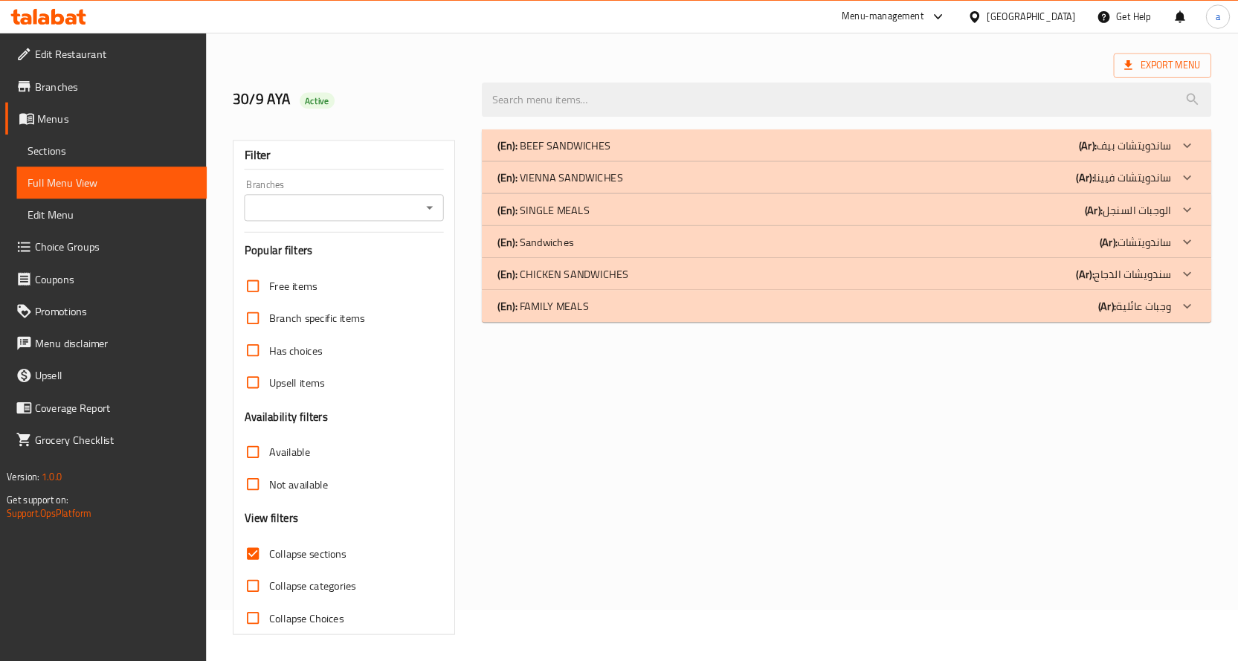
scroll to position [57, 0]
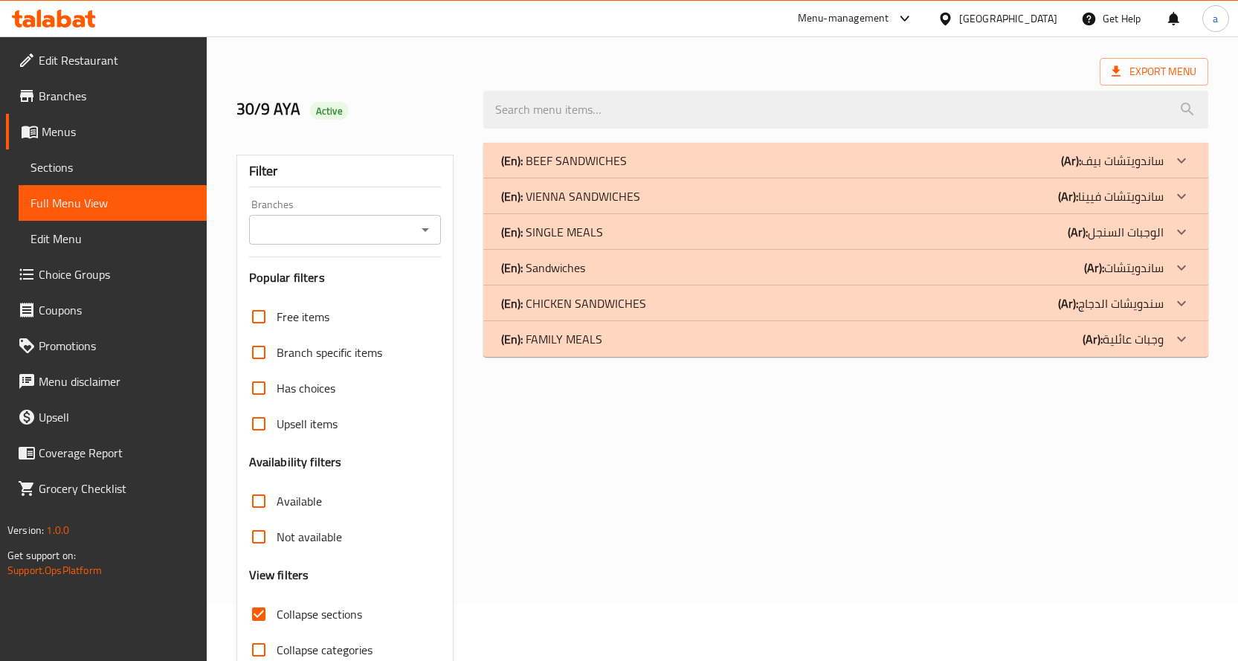
click at [1107, 344] on p "(Ar): وجبات عائلية" at bounding box center [1123, 339] width 81 height 18
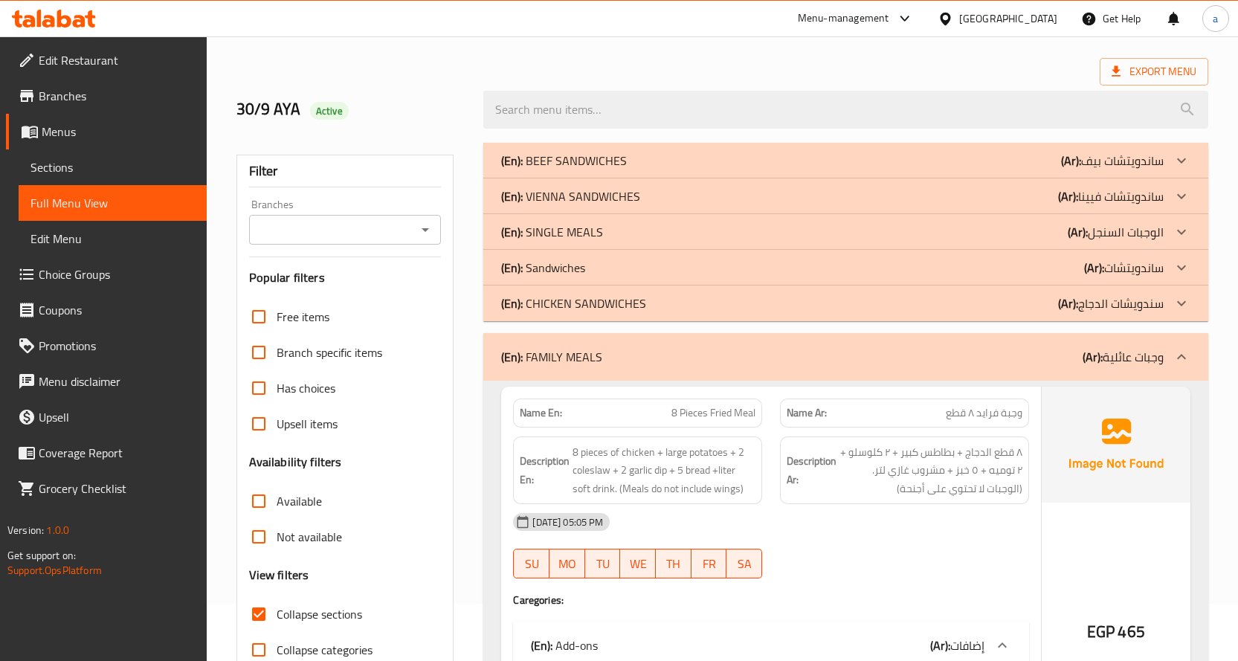
click at [782, 229] on div "(En): SINGLE MEALS (Ar): الوجبات السنجل" at bounding box center [832, 232] width 663 height 18
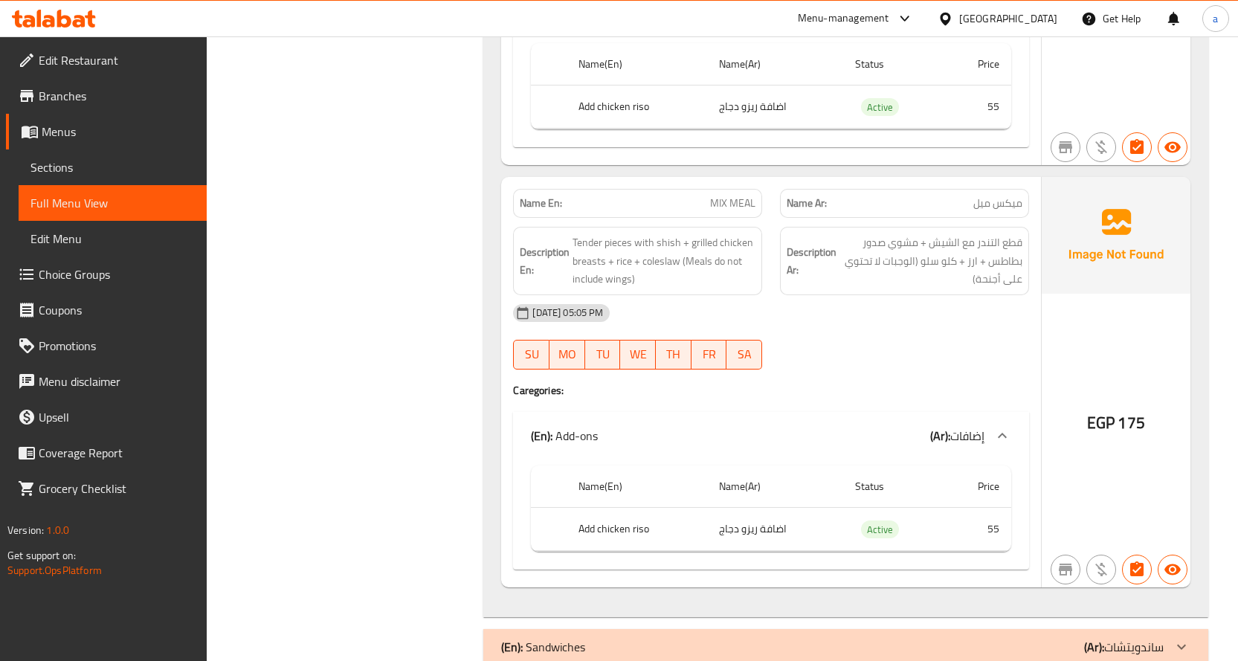
scroll to position [2660, 0]
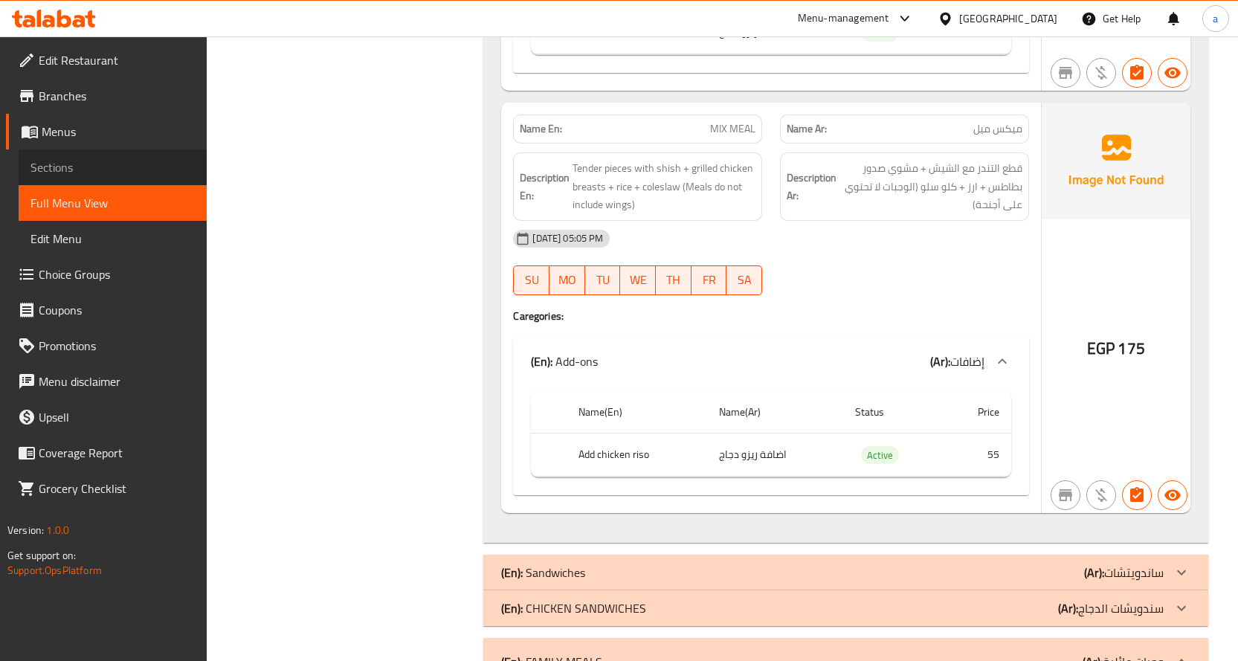
click at [118, 165] on span "Sections" at bounding box center [112, 167] width 164 height 18
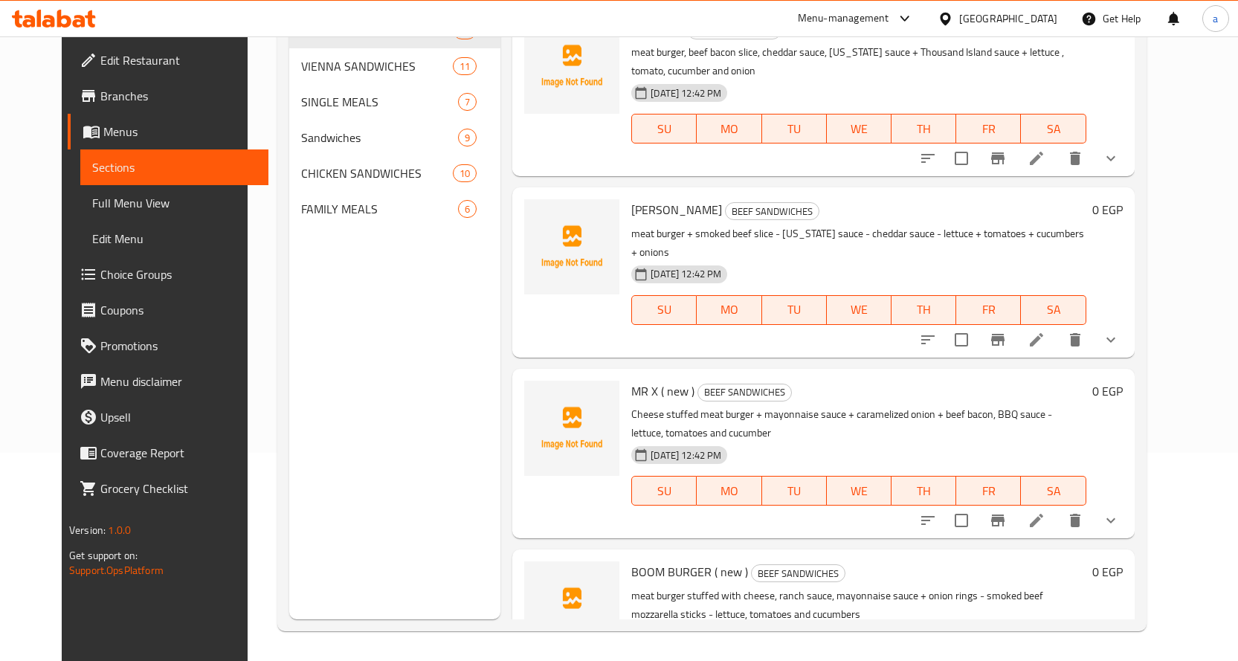
scroll to position [208, 0]
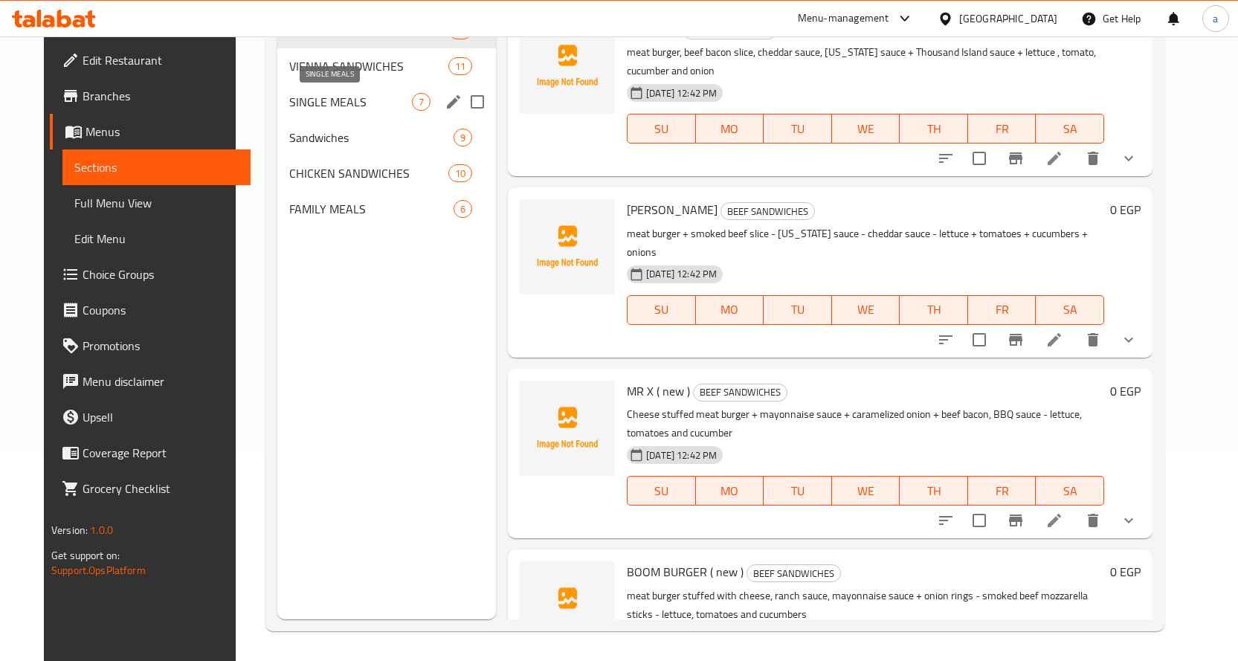
click at [303, 103] on span "SINGLE MEALS" at bounding box center [350, 102] width 123 height 18
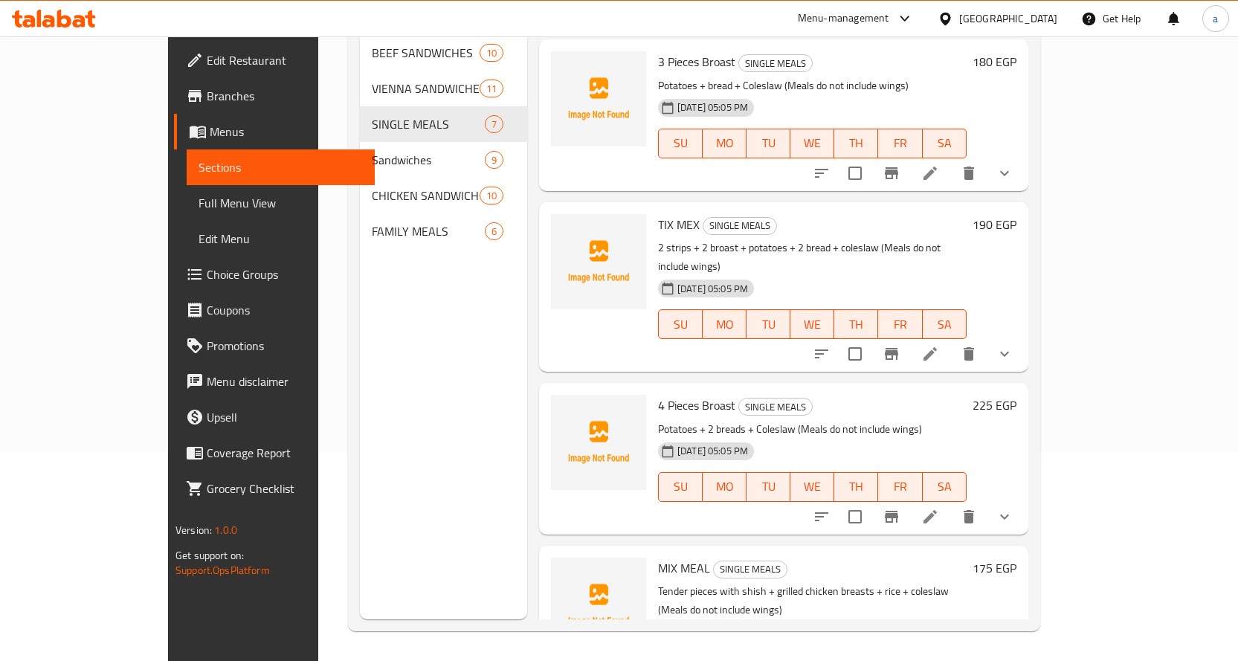
scroll to position [513, 0]
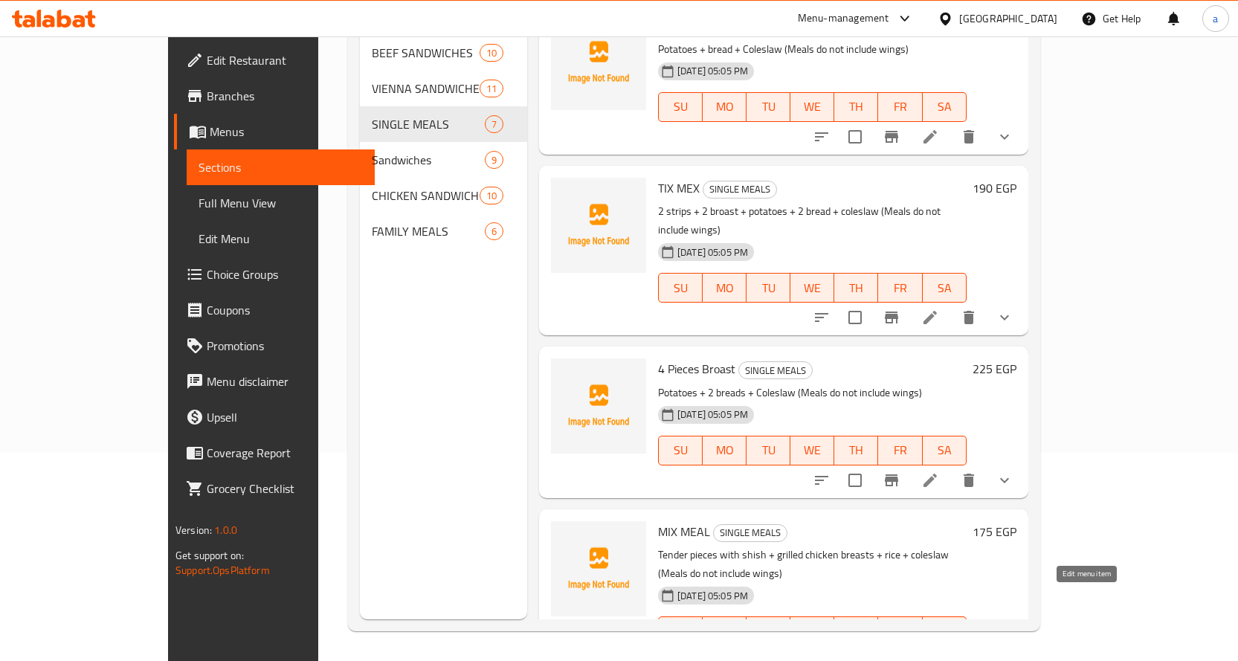
click at [939, 652] on icon at bounding box center [930, 661] width 18 height 18
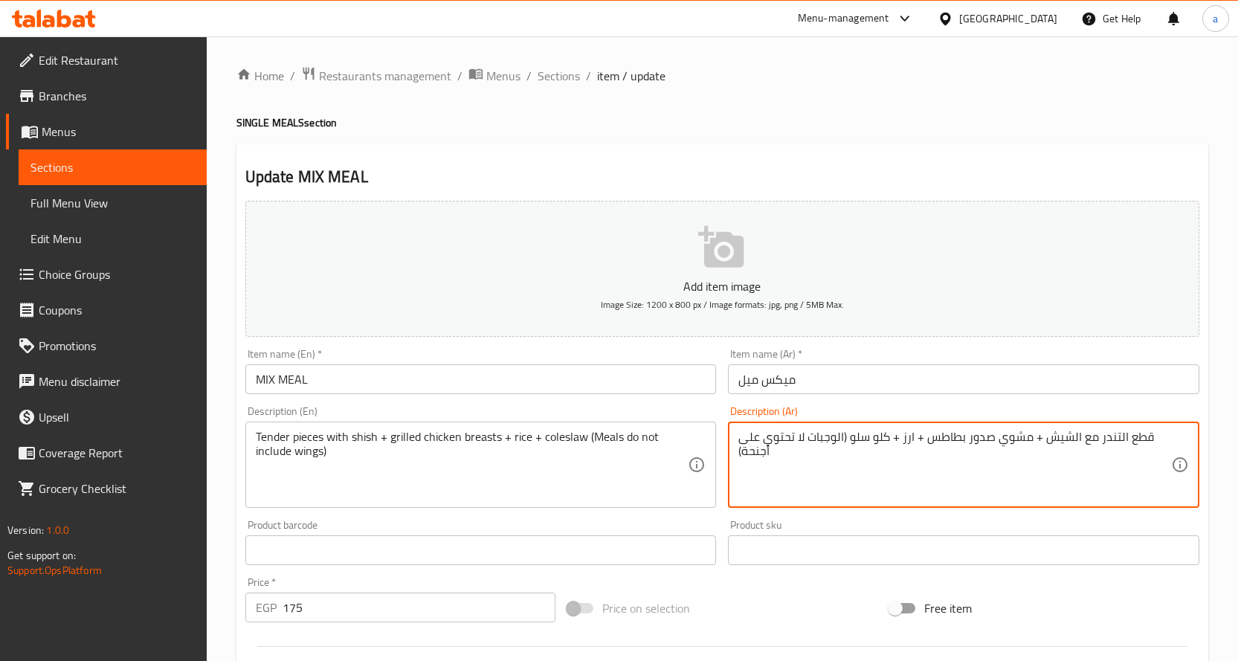
click at [950, 443] on textarea "قطع التندر مع الشيش + مشوي صدور بطاطس + ارز + كلو سلو (الوجبات لا تحتوي على أجن…" at bounding box center [954, 465] width 433 height 71
click at [971, 435] on textarea "قطع التندر مع الشيش + مشوي صدور بطاطس + ارز + كلو سلو (الوجبات لا تحتوي على أجن…" at bounding box center [954, 465] width 433 height 71
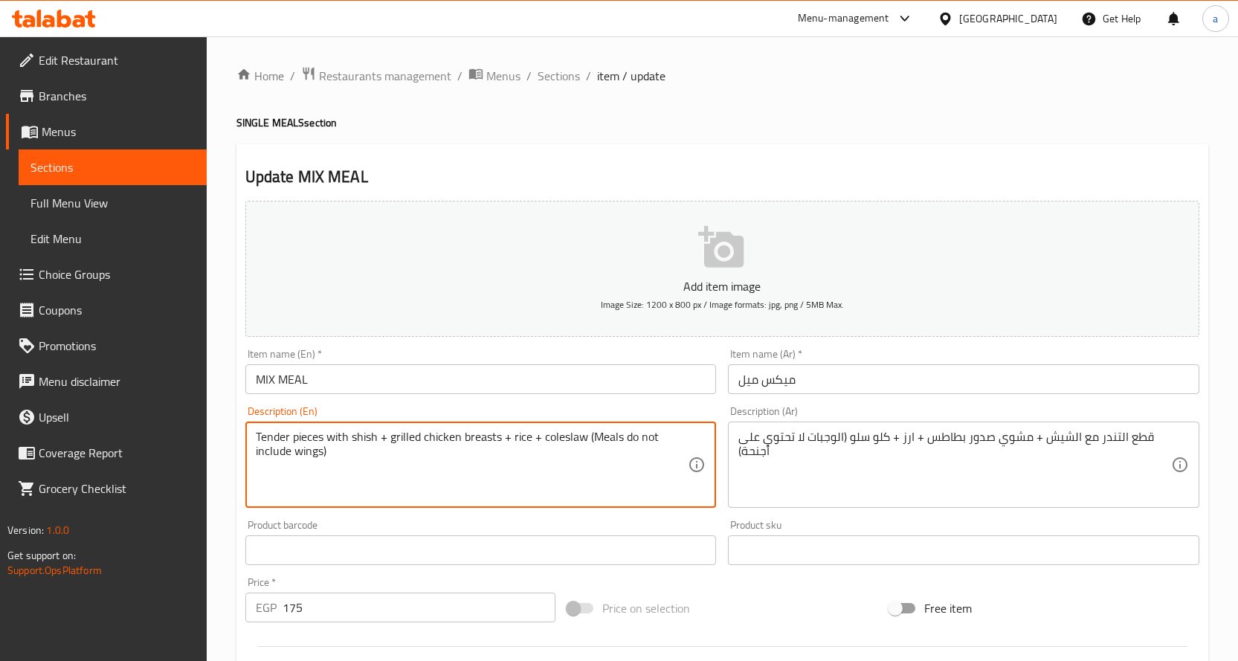
click at [431, 434] on textarea "Tender pieces with shish + grilled chicken breasts + rice + coleslaw (Meals do …" at bounding box center [472, 465] width 433 height 71
click at [463, 444] on textarea "Tender pieces with shish + grilled breasts + rice + coleslaw (Meals do not incl…" at bounding box center [472, 465] width 433 height 71
type textarea "Tender pieces with shish + grilled breasts +potatoes + rice + coleslaw (Meals d…"
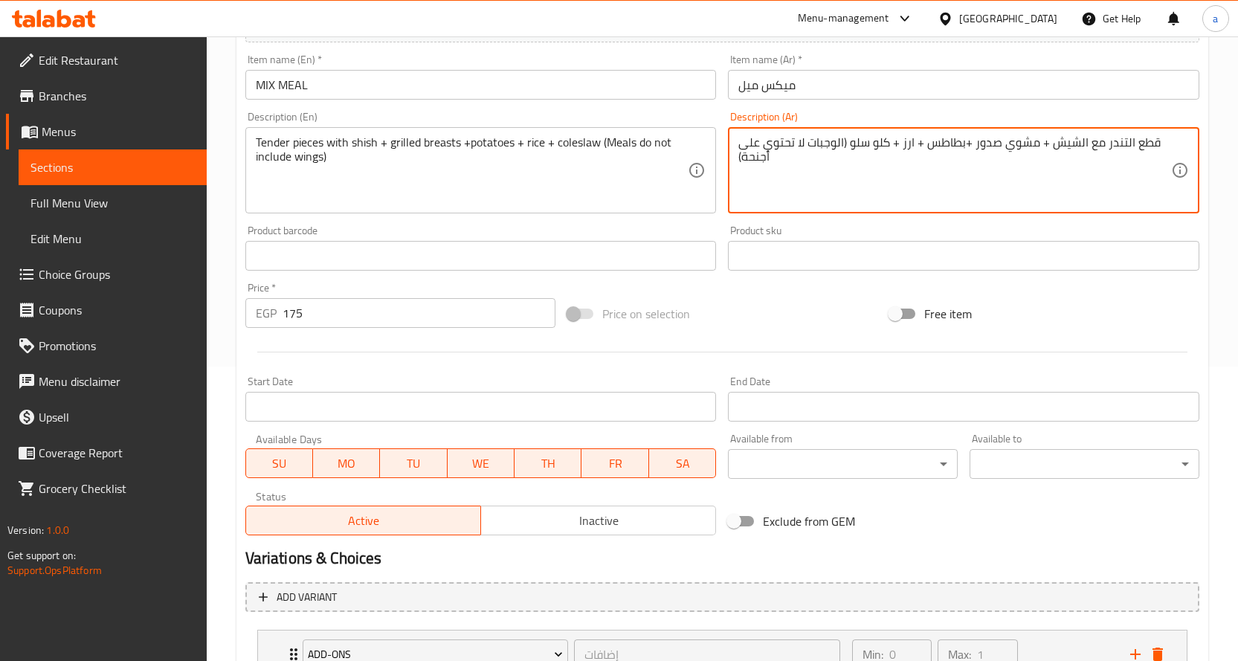
scroll to position [372, 0]
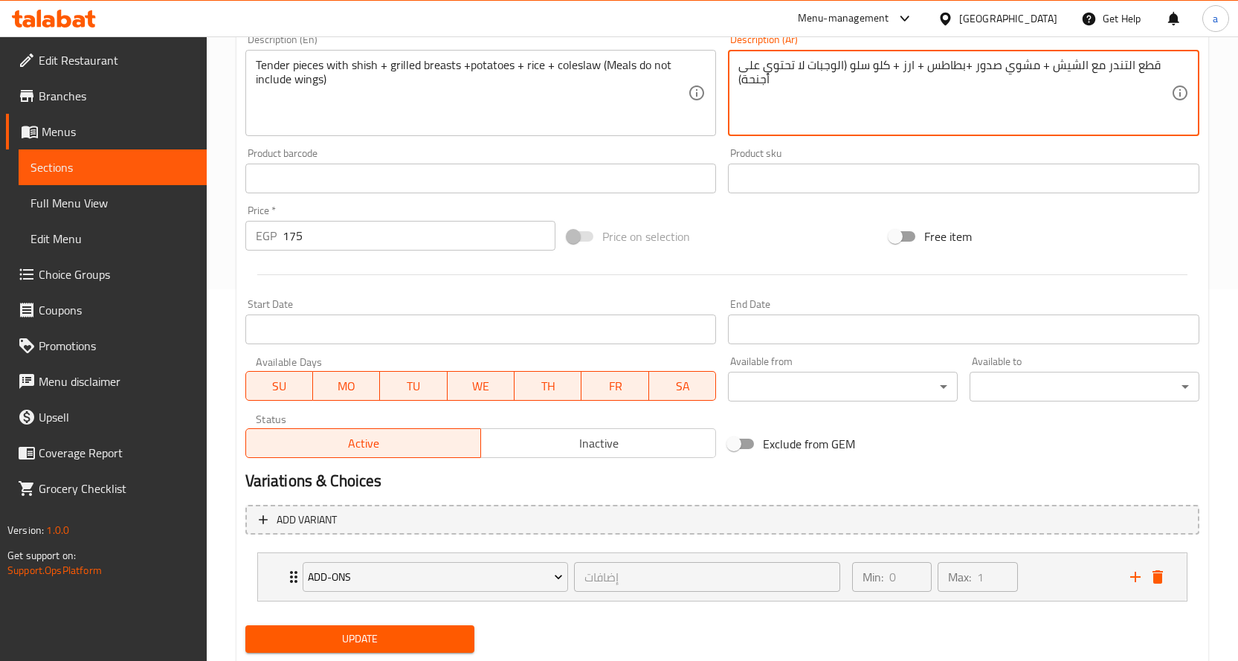
type textarea "قطع التندر مع الشيش + مشوي صدور +بطاطس + ارز + كلو سلو (الوجبات لا تحتوي على أج…"
click at [279, 624] on div "Update" at bounding box center [360, 639] width 242 height 39
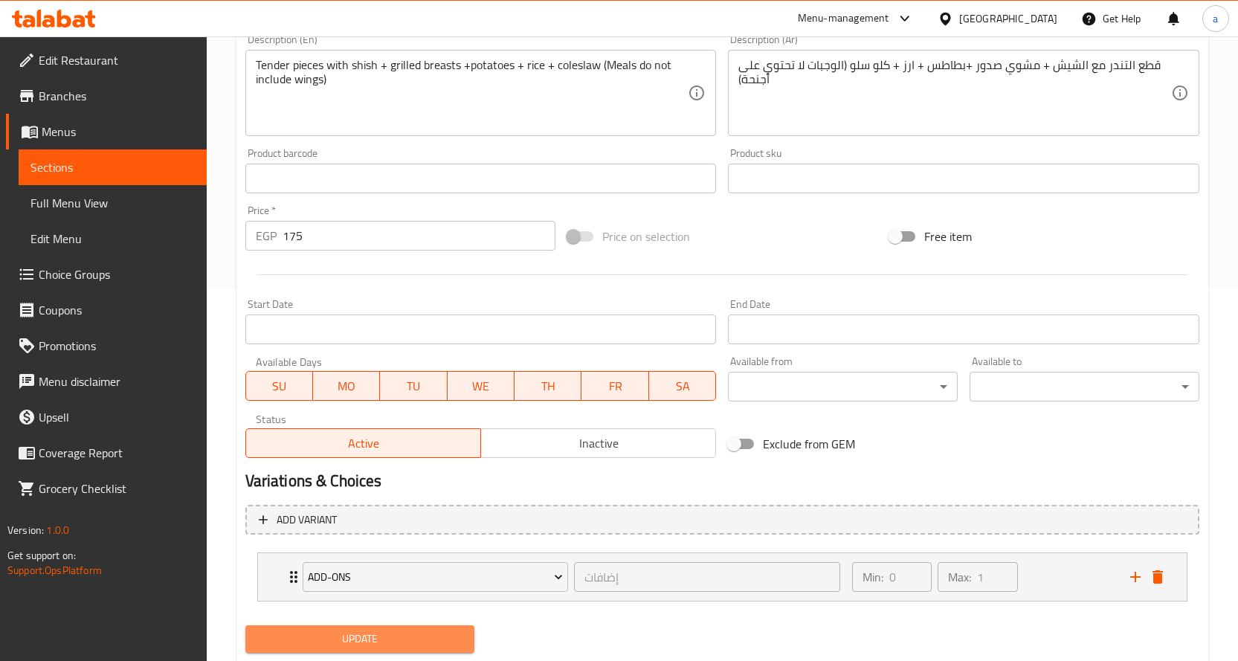
click at [281, 635] on span "Update" at bounding box center [360, 639] width 206 height 19
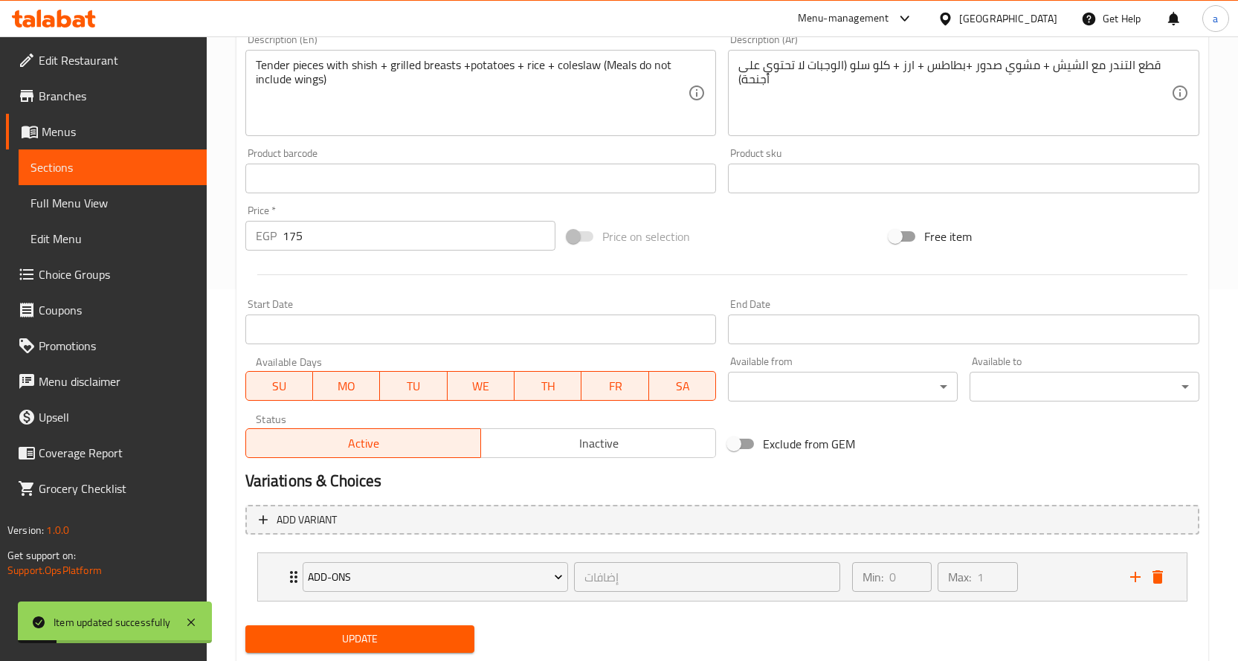
click at [84, 186] on link "Full Menu View" at bounding box center [113, 203] width 188 height 36
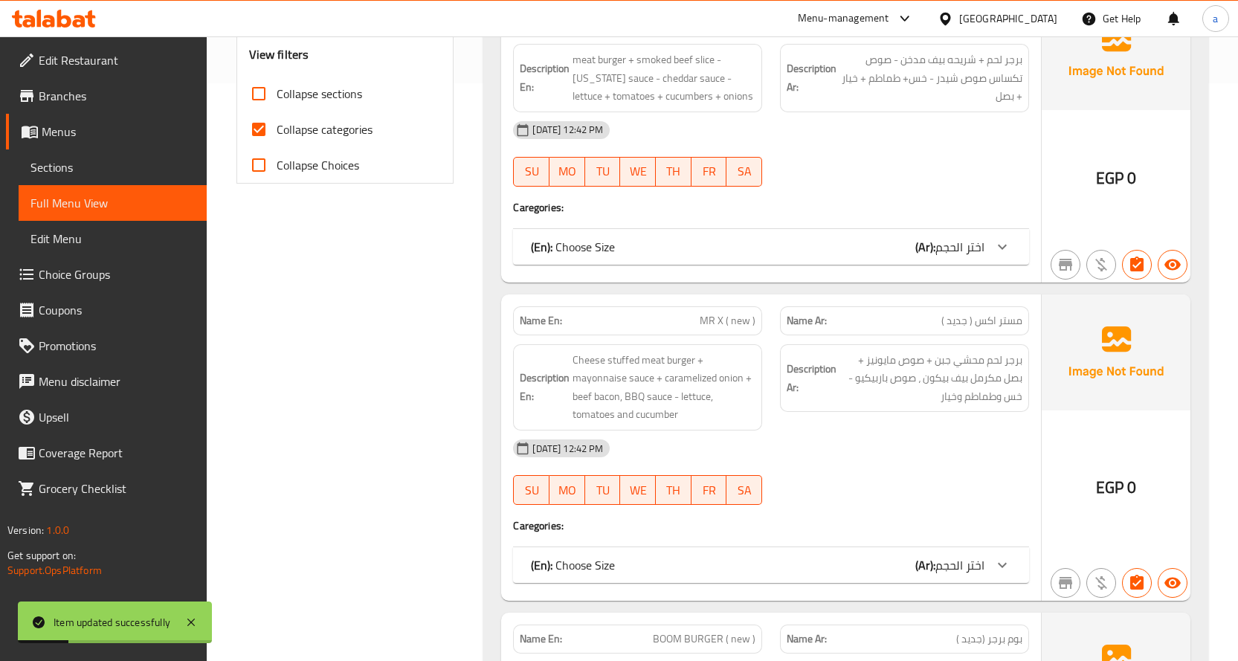
scroll to position [595, 0]
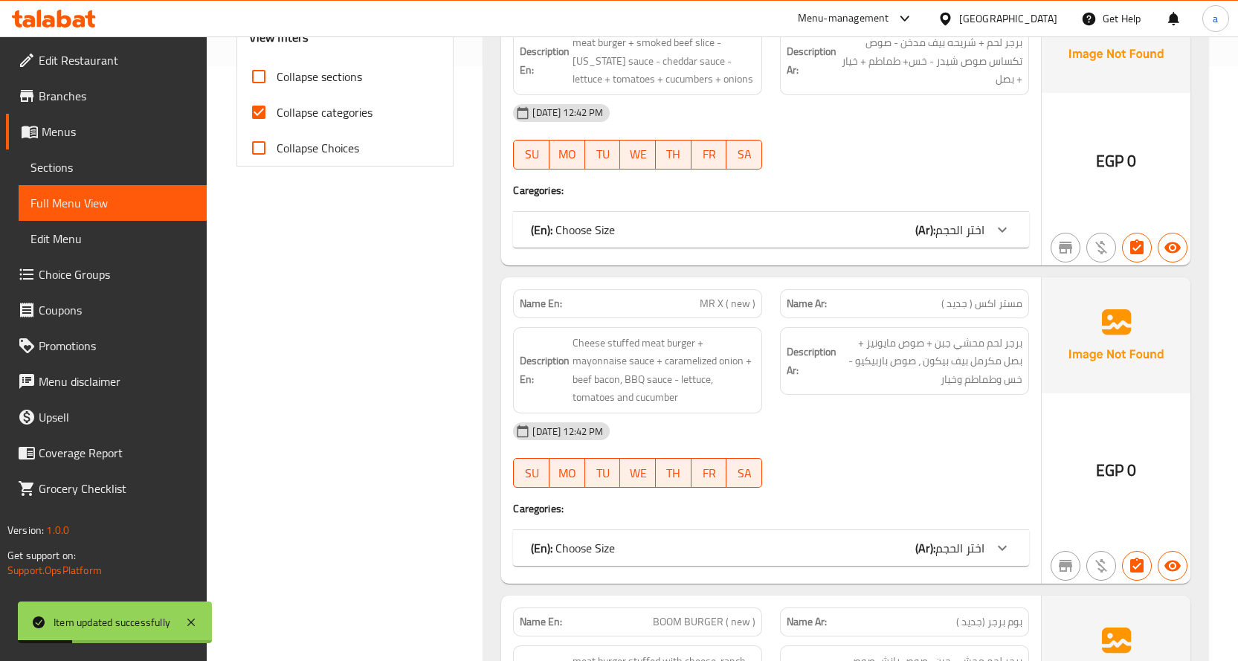
click at [332, 106] on span "Collapse categories" at bounding box center [325, 112] width 96 height 18
click at [277, 106] on input "Collapse categories" at bounding box center [259, 112] width 36 height 36
checkbox input "false"
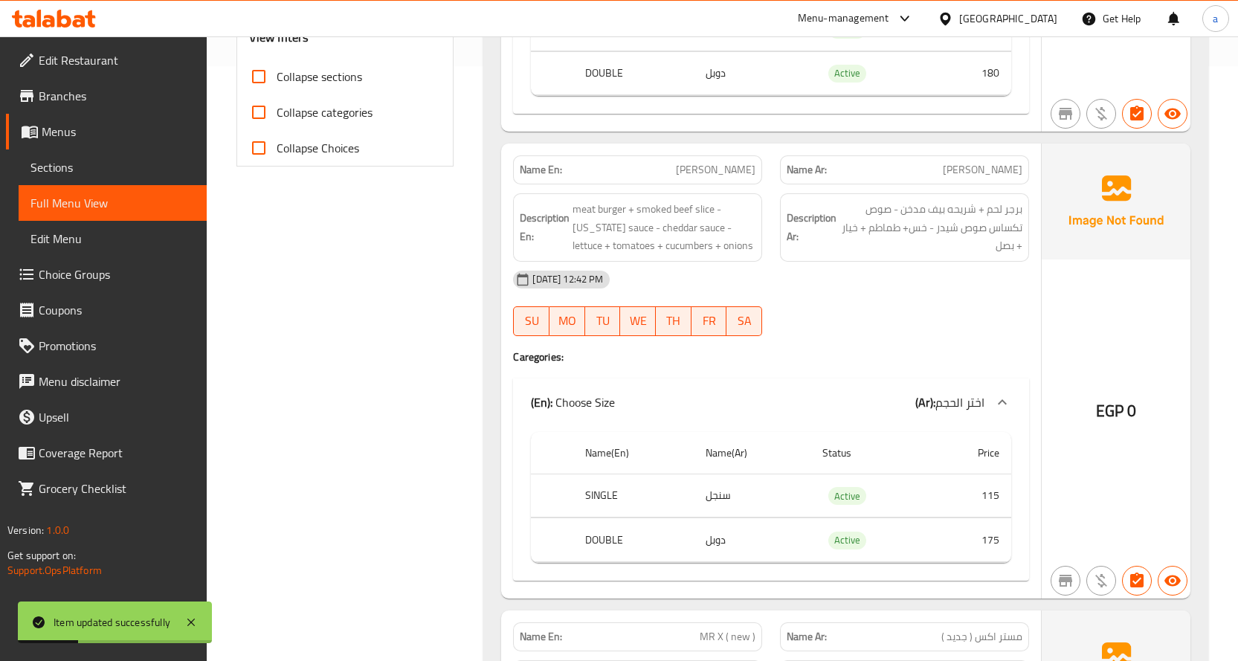
click at [332, 83] on span "Collapse sections" at bounding box center [320, 77] width 86 height 18
click at [277, 83] on input "Collapse sections" at bounding box center [259, 77] width 36 height 36
checkbox input "true"
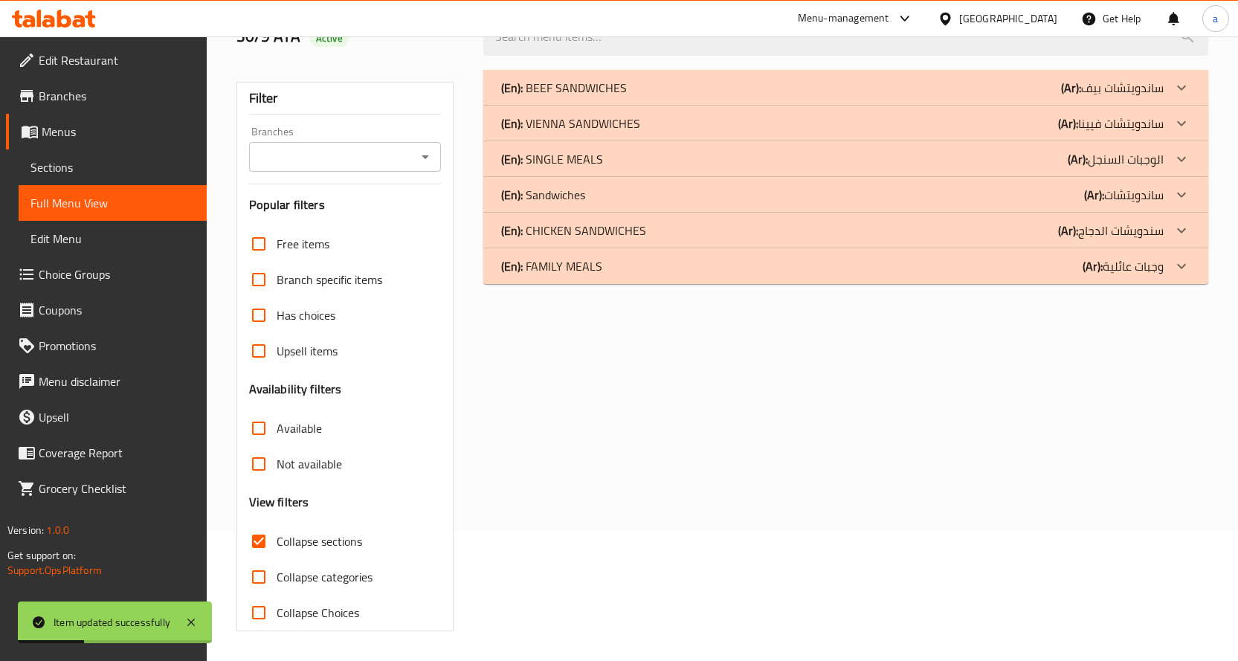
scroll to position [130, 0]
click at [981, 267] on div "(En): FAMILY MEALS (Ar): وجبات عائلية" at bounding box center [832, 266] width 663 height 18
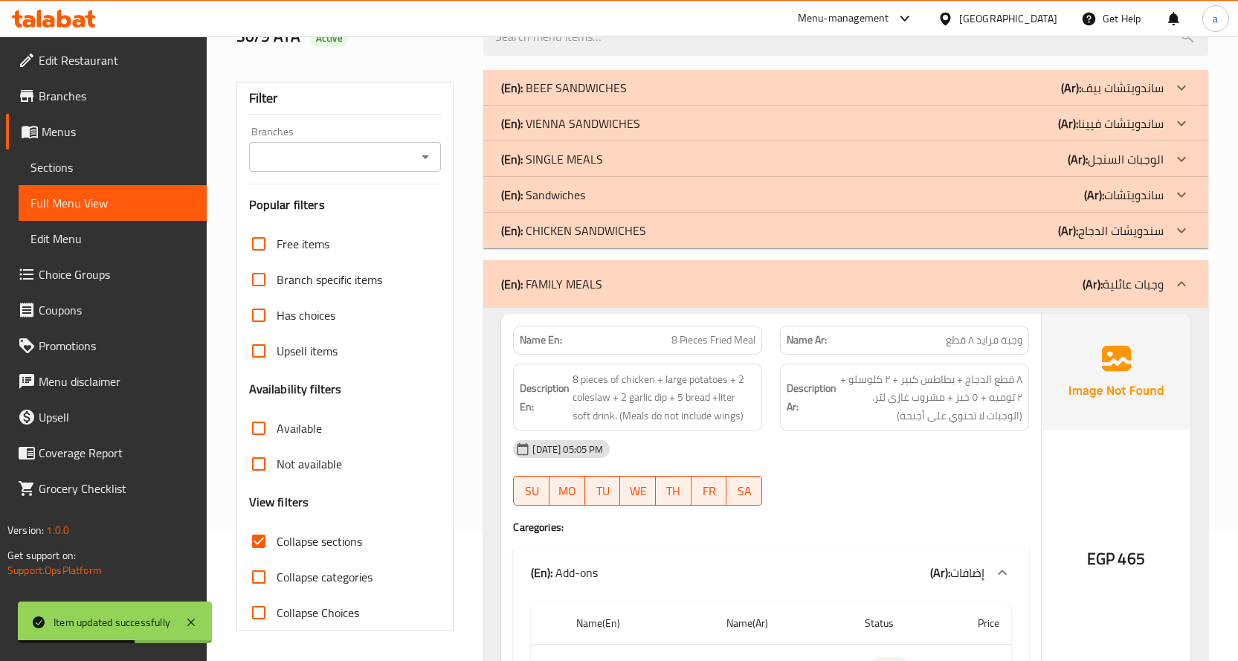
click at [1008, 154] on div "(En): SINGLE MEALS (Ar): الوجبات السنجل" at bounding box center [832, 159] width 663 height 18
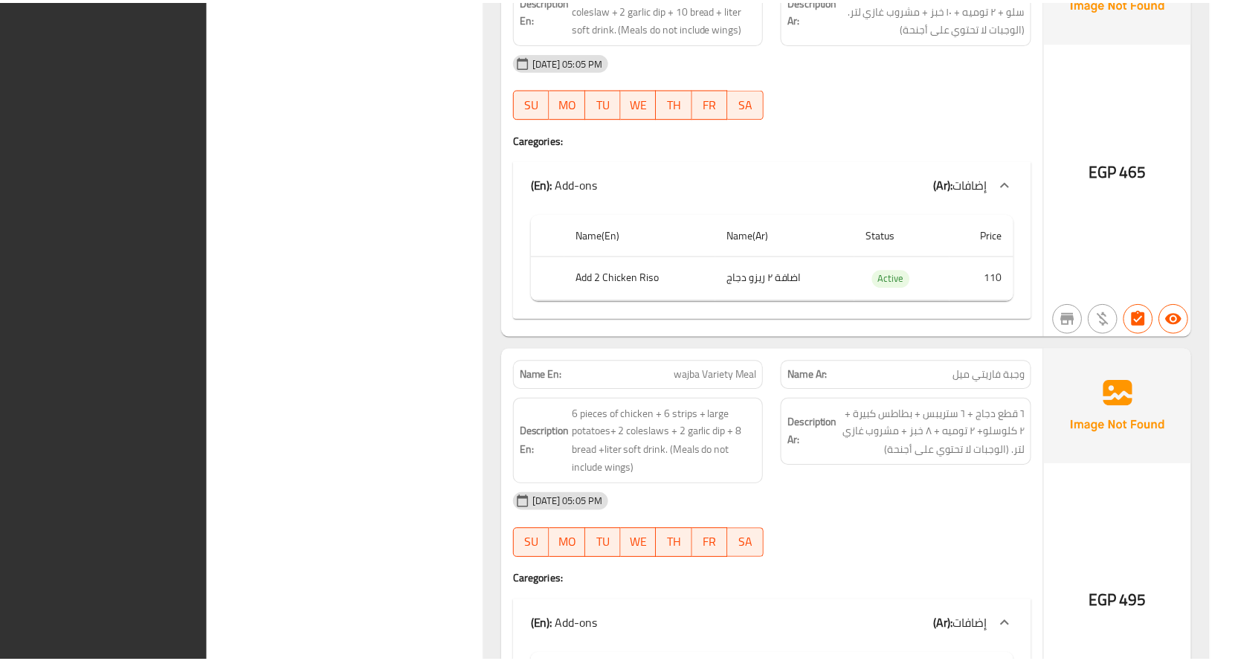
scroll to position [5292, 0]
